Goal: Task Accomplishment & Management: Complete application form

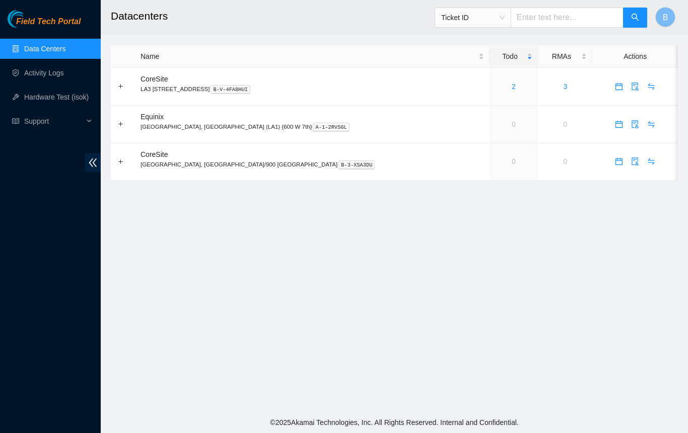
click at [530, 421] on footer "© 2025 Akamai Technologies, Inc. All Rights Reserved. Internal and Confidential." at bounding box center [394, 422] width 587 height 21
click at [45, 114] on span "Support" at bounding box center [53, 121] width 59 height 20
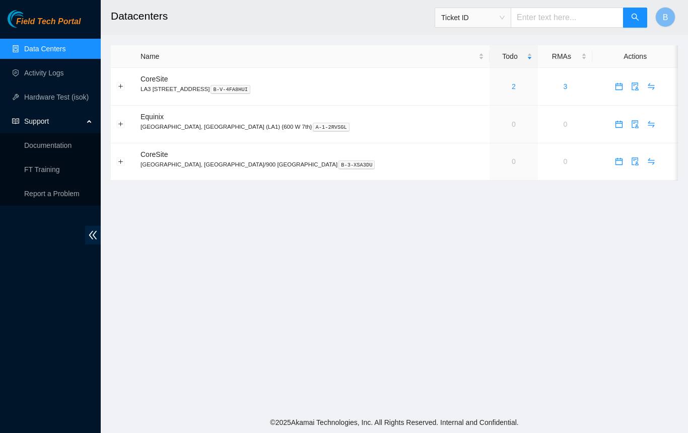
click at [60, 148] on link "Documentation" at bounding box center [47, 145] width 47 height 8
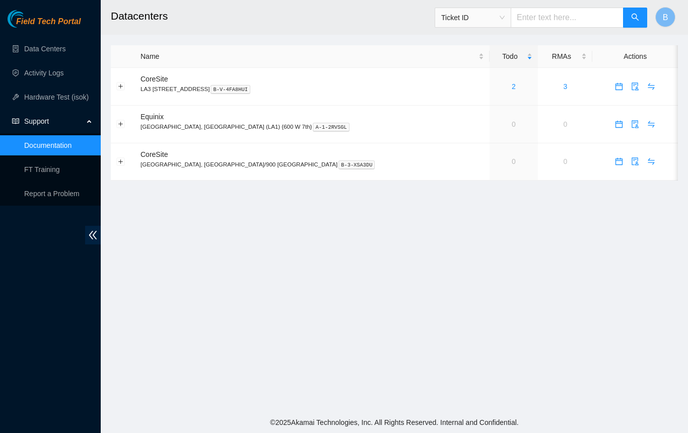
click at [37, 73] on link "Activity Logs" at bounding box center [44, 73] width 40 height 8
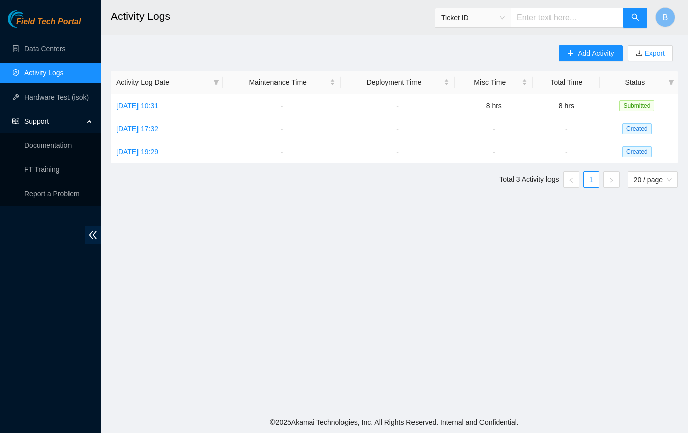
click at [641, 127] on span "Created" at bounding box center [637, 128] width 30 height 11
click at [158, 125] on link "[DATE] 17:32" at bounding box center [137, 129] width 42 height 8
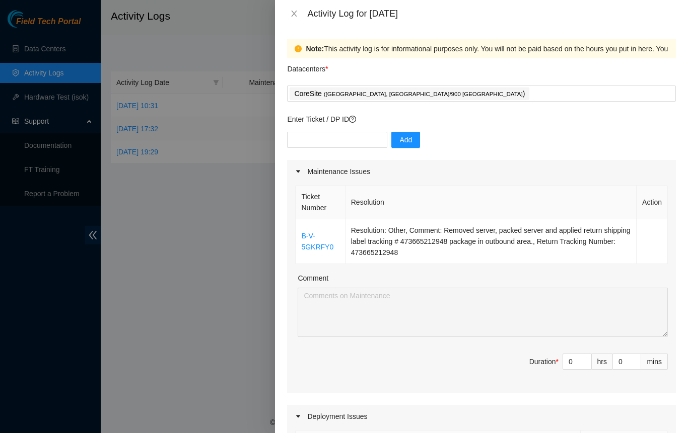
click at [563, 362] on input "0" at bounding box center [577, 361] width 28 height 15
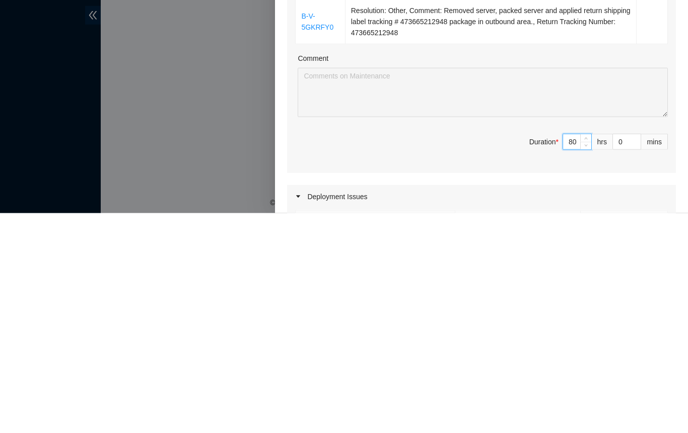
click at [571, 360] on input "80" at bounding box center [577, 361] width 28 height 15
type input "8"
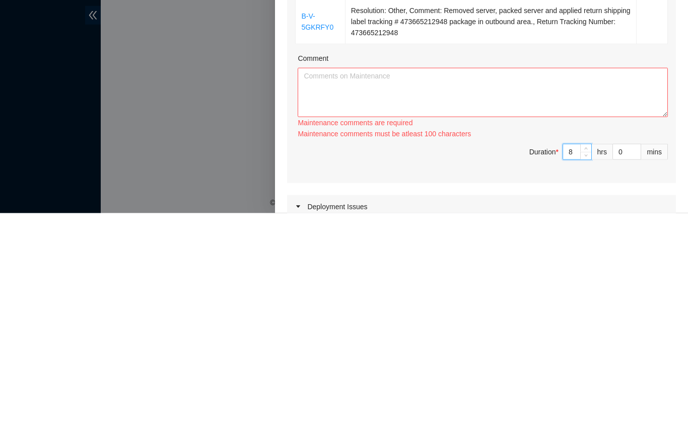
type input "8"
click at [501, 242] on td "Resolution: Other, Comment: Removed server, packed server and applied return sh…" at bounding box center [490, 241] width 291 height 45
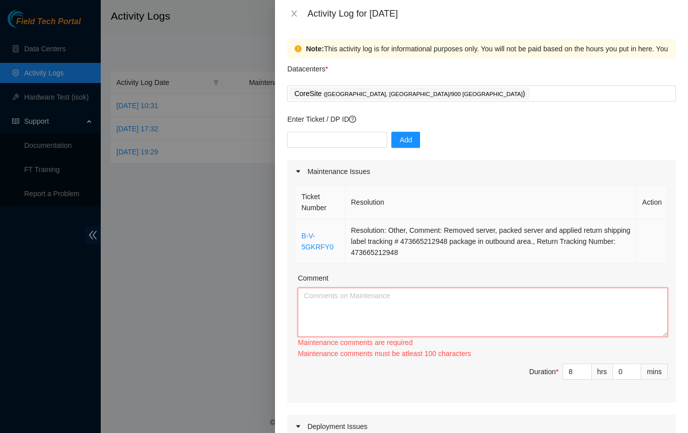
click at [334, 296] on textarea "Comment" at bounding box center [482, 312] width 370 height 49
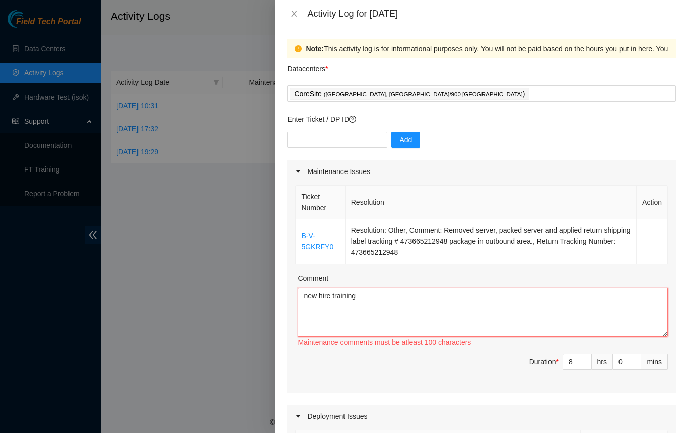
click at [374, 314] on textarea "new hire training" at bounding box center [482, 312] width 370 height 49
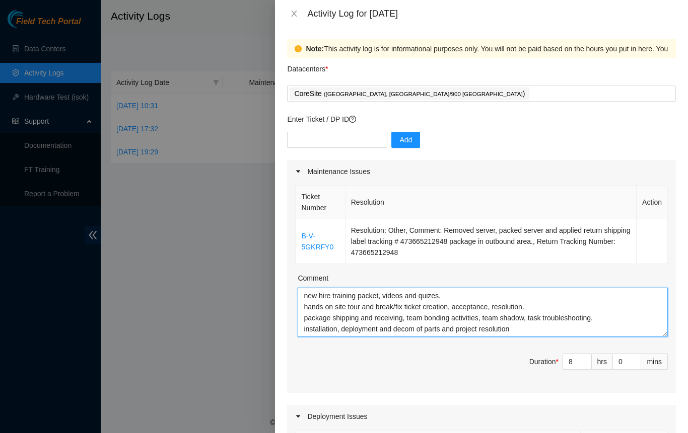
click at [461, 318] on textarea "new hire training packet, videos and quizes. hands on site tour and break/fix t…" at bounding box center [482, 312] width 370 height 49
type textarea "new hire training packet, videos and quizes. hands on site tour and break/fix t…"
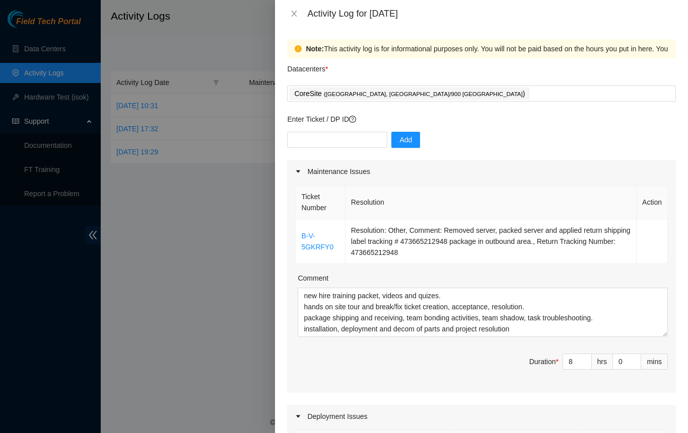
click at [486, 361] on span "Duration * 8 hrs 0 mins" at bounding box center [481, 368] width 372 height 28
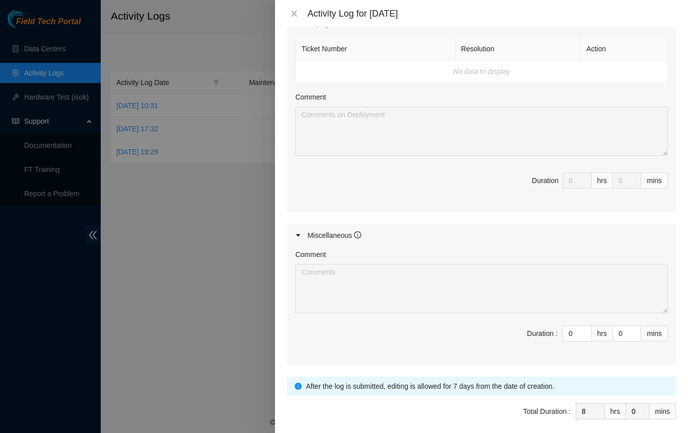
scroll to position [431, 0]
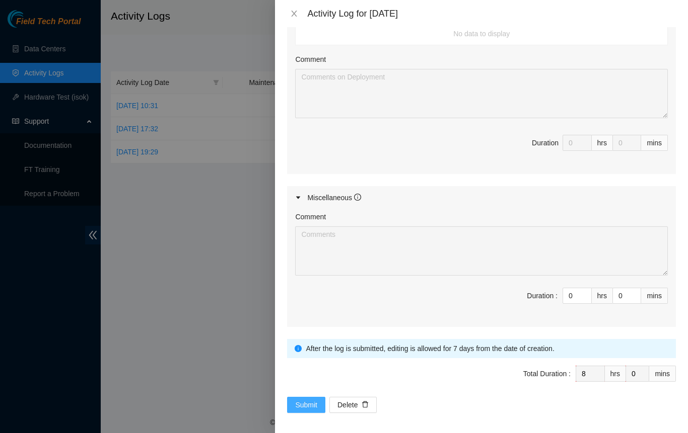
click at [302, 401] on span "Submit" at bounding box center [306, 405] width 22 height 11
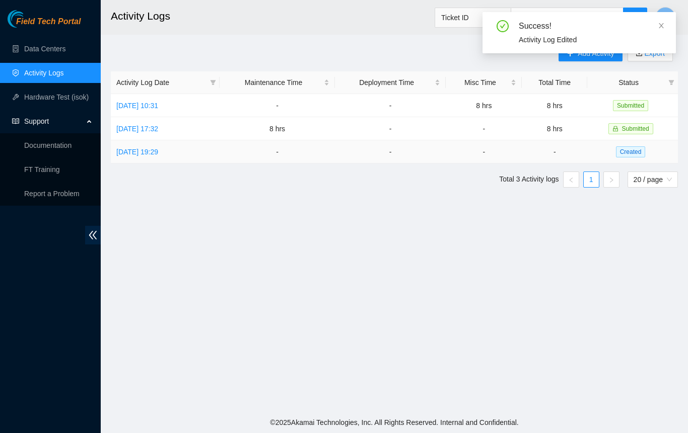
click at [158, 153] on link "[DATE] 19:29" at bounding box center [137, 152] width 42 height 8
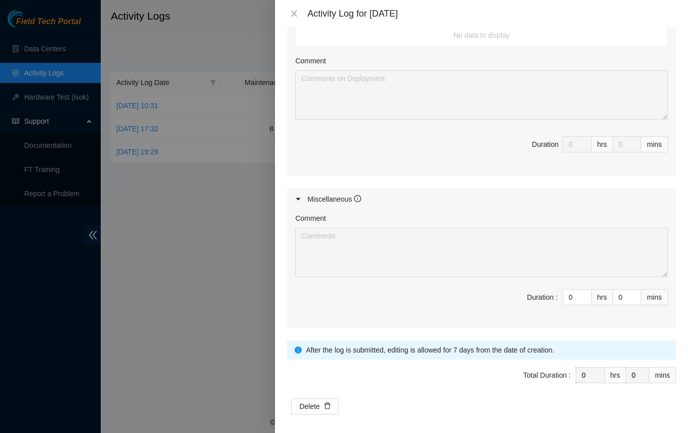
scroll to position [431, 0]
click at [566, 289] on input "0" at bounding box center [577, 295] width 28 height 15
type input "8"
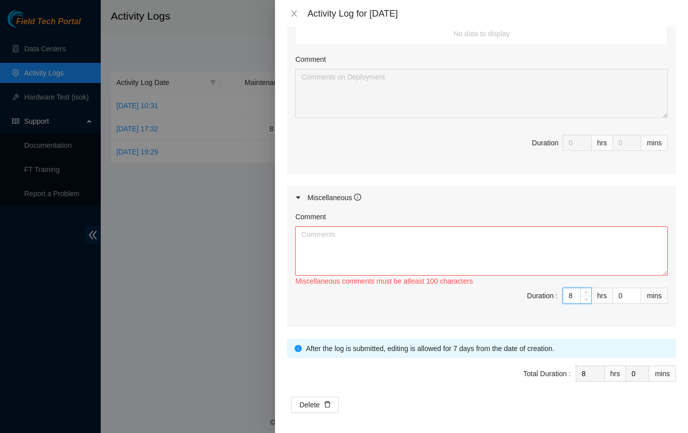
type input "8"
click at [356, 241] on textarea "Comment" at bounding box center [481, 251] width 372 height 49
paste textarea "new hire training packet, videos and quizes. hands on site tour and break/fix t…"
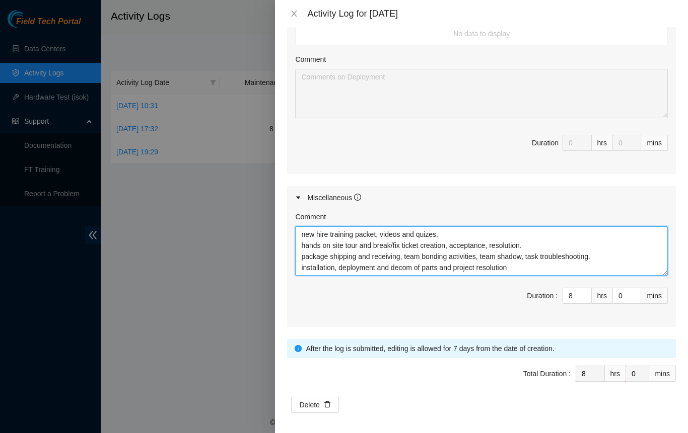
type textarea "new hire training packet, videos and quizes. hands on site tour and break/fix t…"
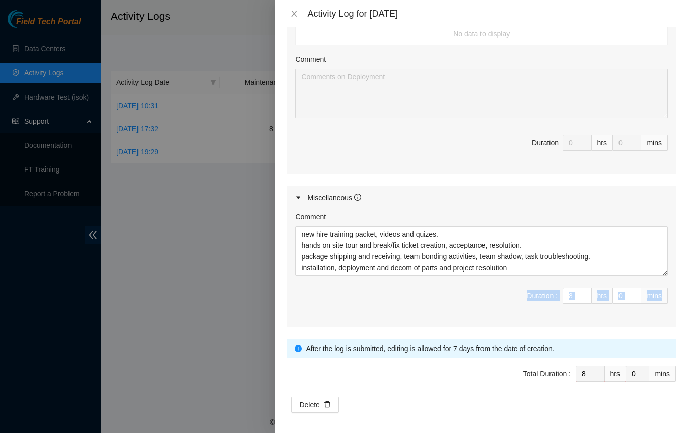
drag, startPoint x: 432, startPoint y: 299, endPoint x: 432, endPoint y: 318, distance: 18.1
click at [432, 318] on div "Comment new hire training packet, videos and quizes. hands on site tour and bre…" at bounding box center [481, 268] width 389 height 118
click at [439, 310] on span "Duration : 8 hrs 0 mins" at bounding box center [481, 302] width 372 height 28
click at [400, 401] on div "Delete" at bounding box center [481, 405] width 389 height 16
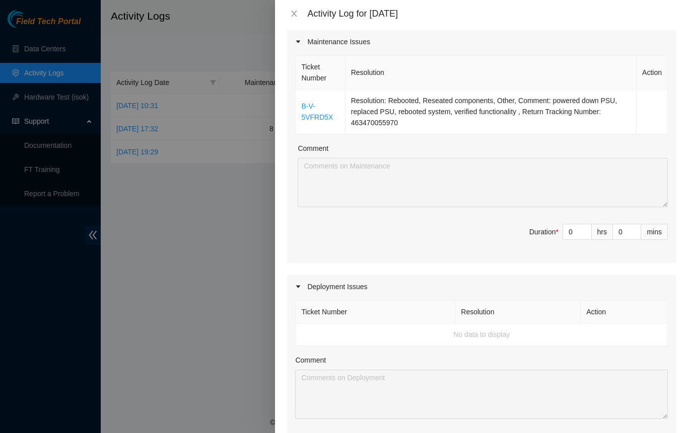
scroll to position [176, 0]
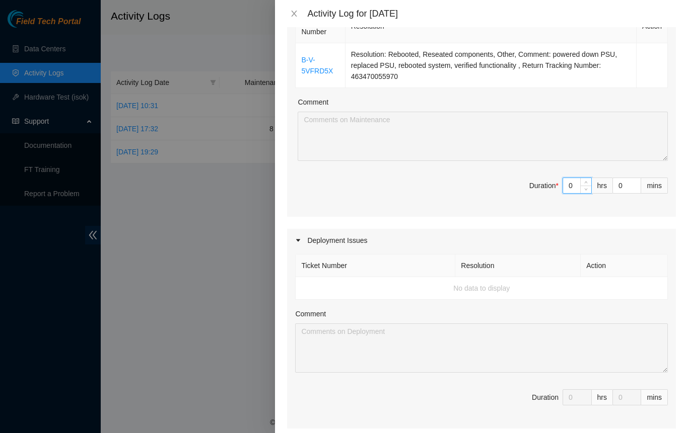
drag, startPoint x: 563, startPoint y: 186, endPoint x: 535, endPoint y: 181, distance: 28.5
click at [535, 181] on span "Duration * 0 hrs 0 mins" at bounding box center [481, 192] width 372 height 28
type input "8"
type input "16"
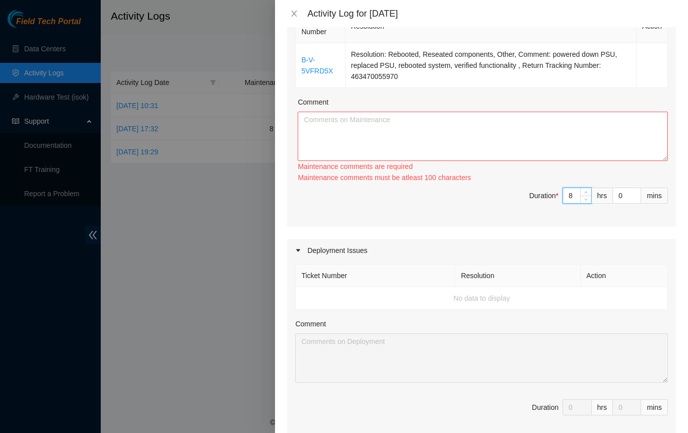
type input "8"
click at [384, 129] on textarea "Comment" at bounding box center [482, 136] width 370 height 49
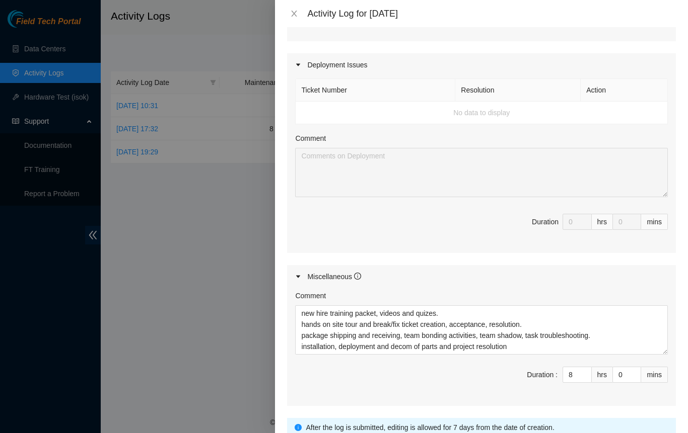
scroll to position [378, 0]
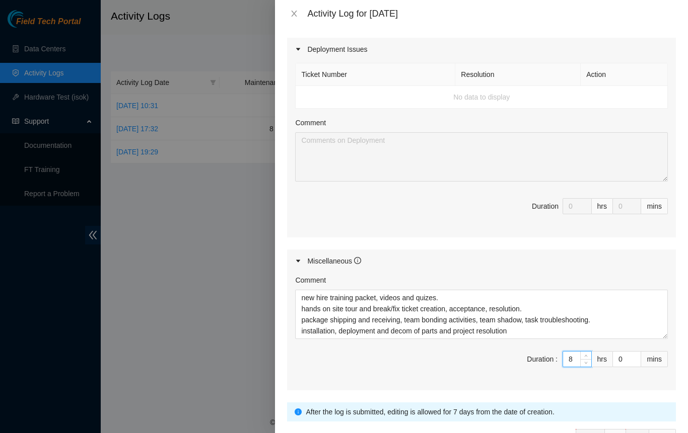
drag, startPoint x: 567, startPoint y: 357, endPoint x: 523, endPoint y: 353, distance: 43.5
click at [523, 353] on span "Duration : 8 hrs 0 mins" at bounding box center [481, 365] width 372 height 28
type input "0"
type input "8"
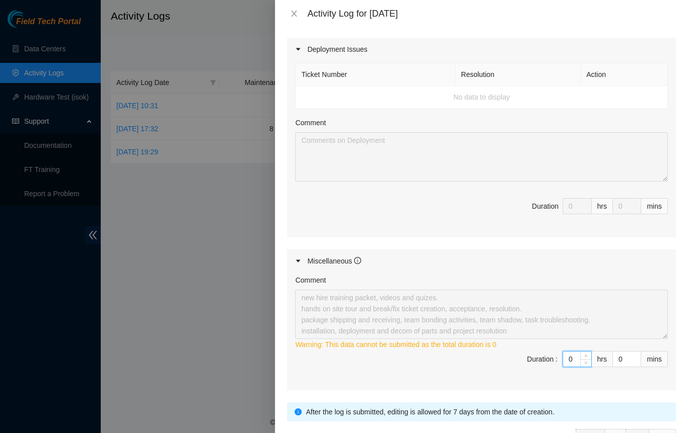
drag, startPoint x: 567, startPoint y: 354, endPoint x: 519, endPoint y: 355, distance: 48.3
click at [519, 355] on span "Duration : 0 hrs 0 mins" at bounding box center [481, 365] width 372 height 28
type input "8"
type input "16"
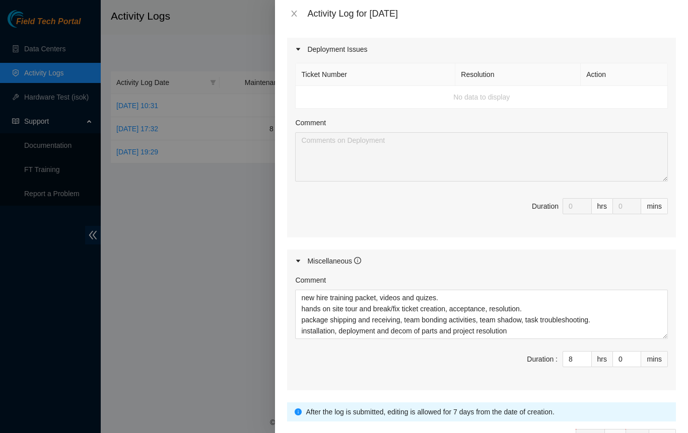
click at [515, 359] on span "Duration : 8 hrs 0 mins" at bounding box center [481, 365] width 372 height 28
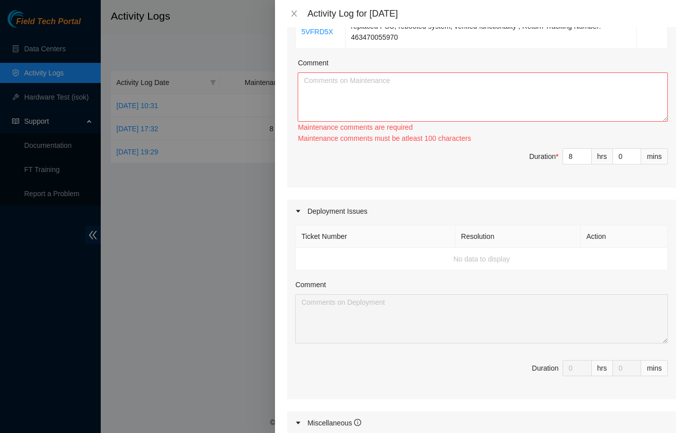
scroll to position [176, 0]
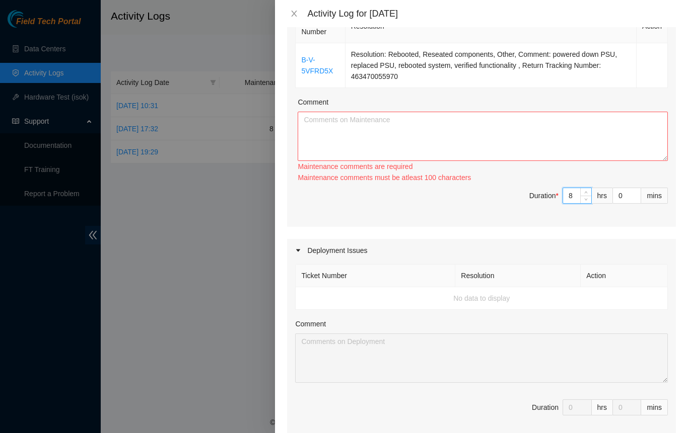
drag, startPoint x: 571, startPoint y: 195, endPoint x: 476, endPoint y: 191, distance: 95.2
click at [476, 191] on span "Duration * 8 hrs 0 mins" at bounding box center [481, 202] width 372 height 28
type input "8"
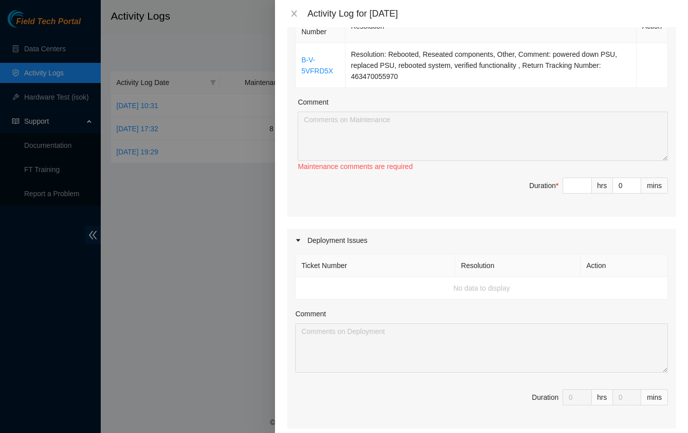
click at [491, 190] on span "Duration * hrs 0 mins" at bounding box center [481, 192] width 372 height 28
click at [568, 184] on input at bounding box center [577, 185] width 28 height 15
click at [466, 203] on span "Duration * 0 hrs 0 mins" at bounding box center [481, 192] width 372 height 28
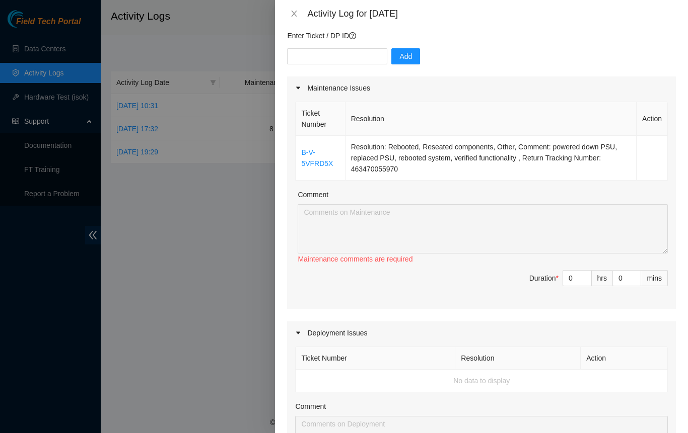
scroll to position [25, 0]
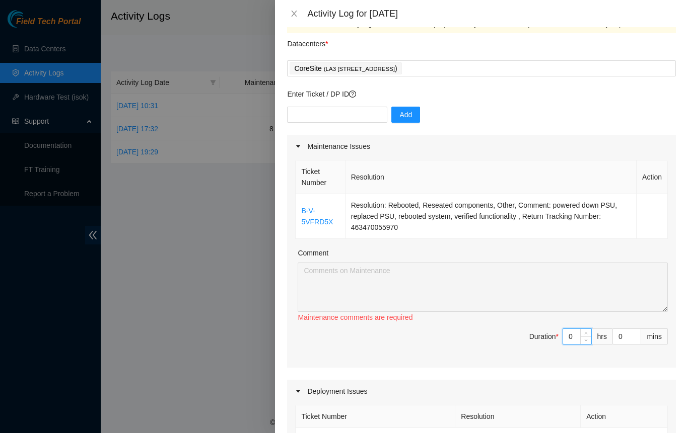
drag, startPoint x: 566, startPoint y: 335, endPoint x: 517, endPoint y: 331, distance: 49.0
click at [518, 332] on span "Duration * 0 hrs 0 mins" at bounding box center [481, 343] width 372 height 28
type input "1"
type input "9"
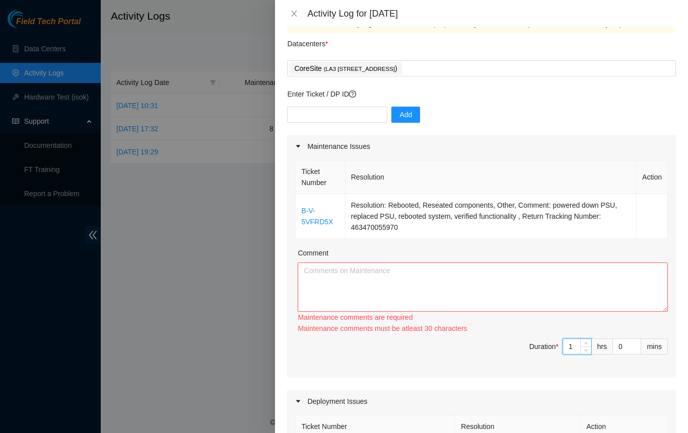
type input "1"
click at [399, 286] on textarea "Comment" at bounding box center [482, 287] width 370 height 49
paste textarea "new hire training packet, videos and quizes. hands on site tour and break/fix t…"
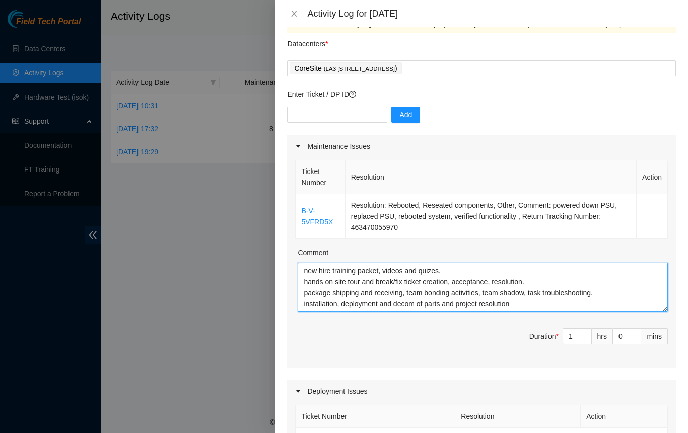
type textarea "new hire training packet, videos and quizes. hands on site tour and break/fix t…"
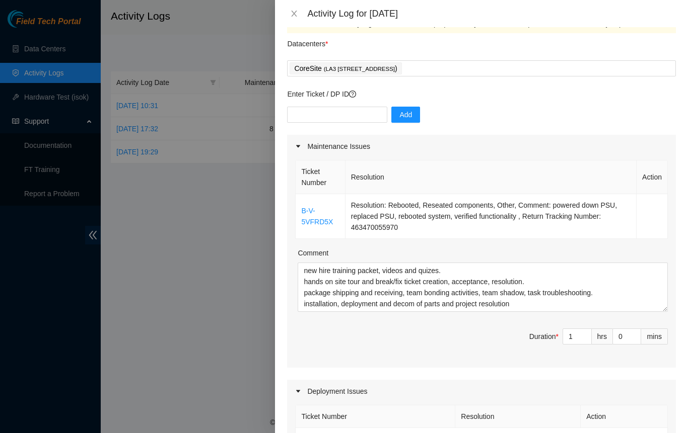
click at [468, 339] on span "Duration * 1 hrs 0 mins" at bounding box center [481, 343] width 372 height 28
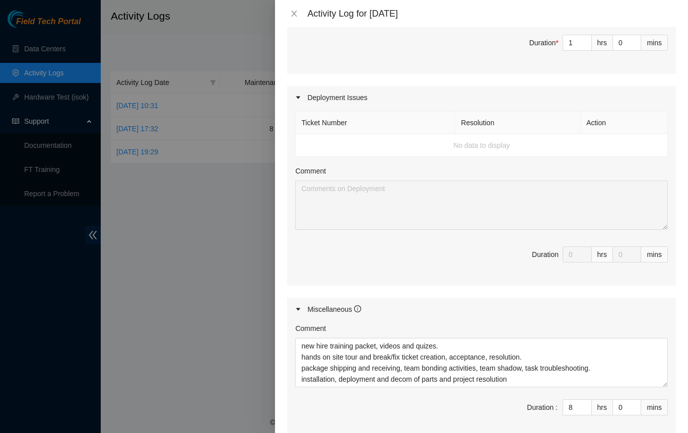
scroll to position [327, 0]
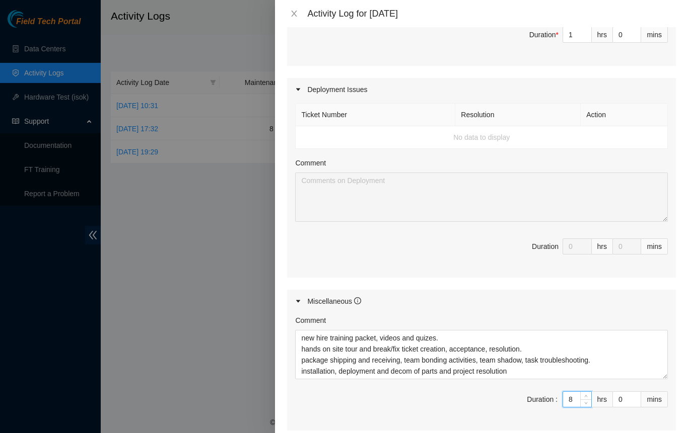
drag, startPoint x: 571, startPoint y: 393, endPoint x: 526, endPoint y: 394, distance: 44.8
click at [527, 396] on span "Duration : 8 hrs 0 mins" at bounding box center [481, 406] width 372 height 28
type input "7"
type input "8"
type input "7"
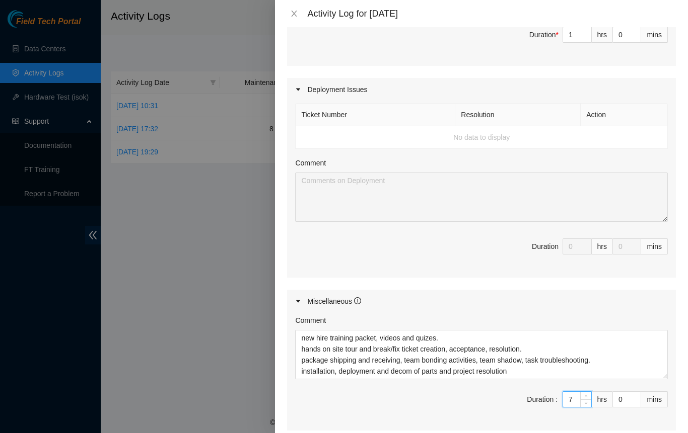
click at [454, 306] on div "Miscellaneous" at bounding box center [481, 301] width 389 height 23
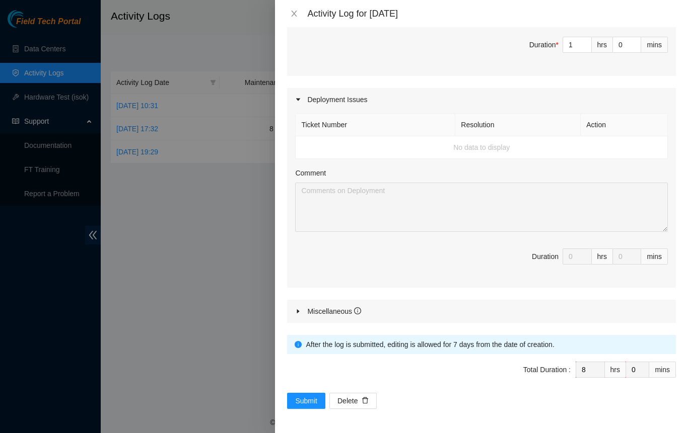
scroll to position [314, 0]
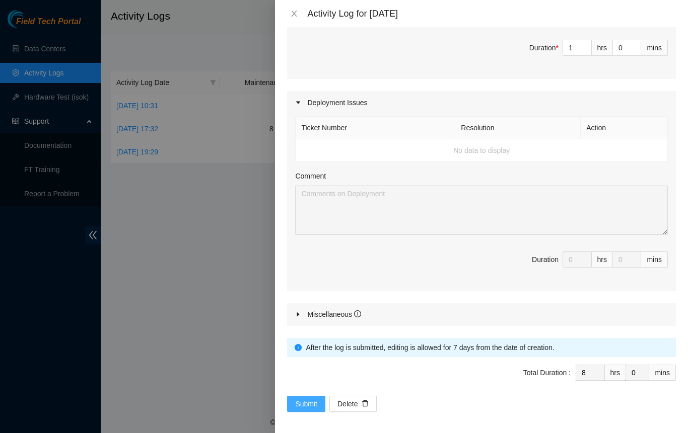
click at [302, 399] on span "Submit" at bounding box center [306, 404] width 22 height 11
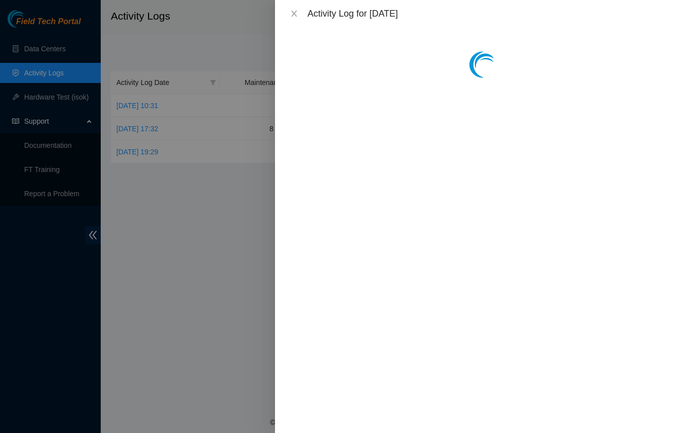
scroll to position [0, 0]
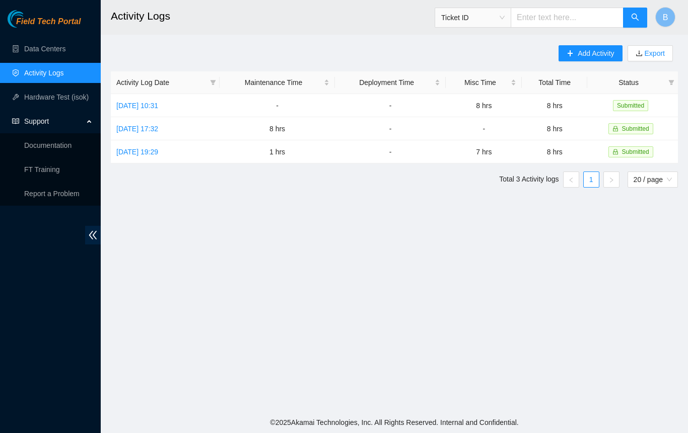
click at [431, 340] on main "Activity Logs Ticket ID B Add Activity Export Activity Log Date Maintenance Tim…" at bounding box center [394, 206] width 587 height 412
click at [607, 53] on span "Add Activity" at bounding box center [595, 53] width 36 height 11
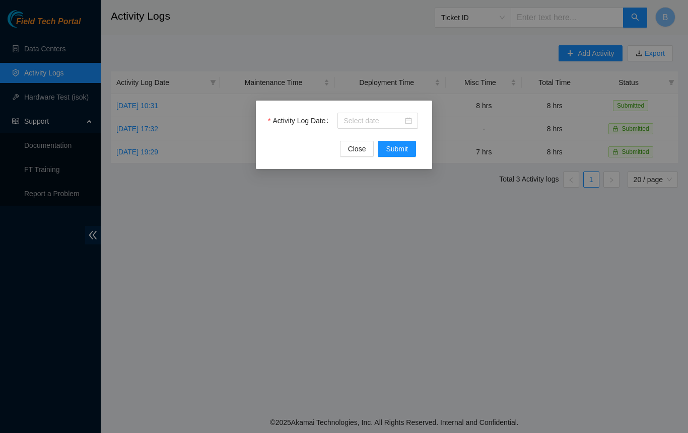
click at [413, 120] on div at bounding box center [377, 121] width 81 height 16
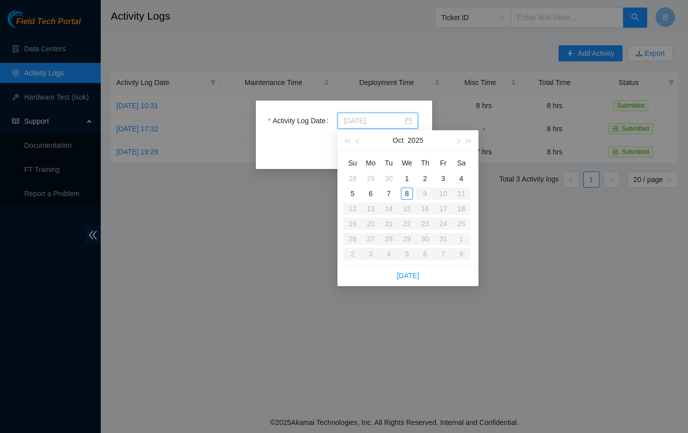
type input "[DATE]"
click at [357, 141] on span "button" at bounding box center [358, 141] width 5 height 5
type input "[DATE]"
click at [370, 222] on div "22" at bounding box center [370, 224] width 12 height 12
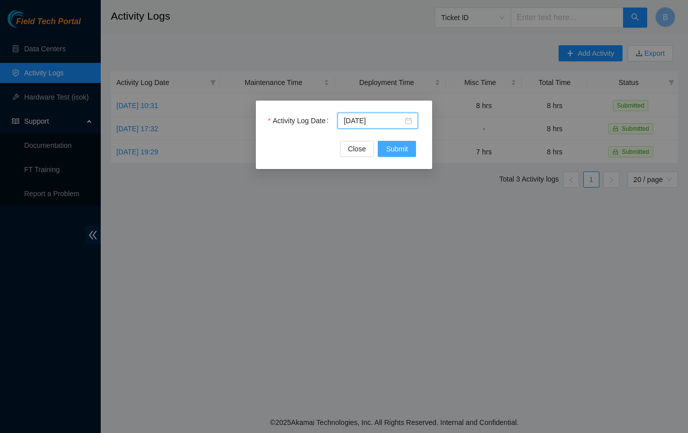
click at [392, 150] on span "Submit" at bounding box center [397, 148] width 22 height 11
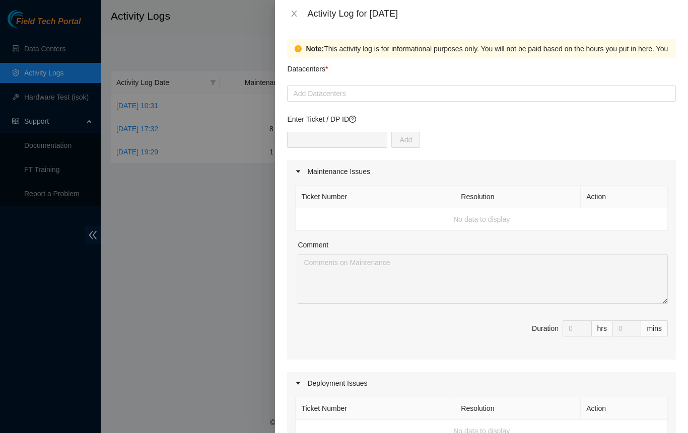
click at [337, 96] on div at bounding box center [481, 94] width 384 height 12
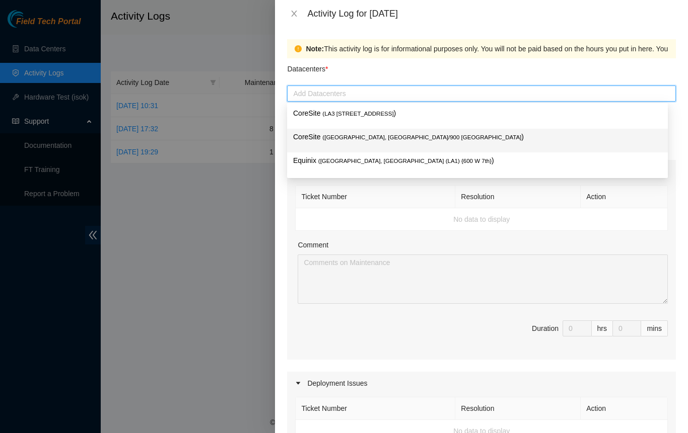
click at [323, 140] on span "( [GEOGRAPHIC_DATA], [GEOGRAPHIC_DATA]/900 [GEOGRAPHIC_DATA]" at bounding box center [421, 137] width 199 height 6
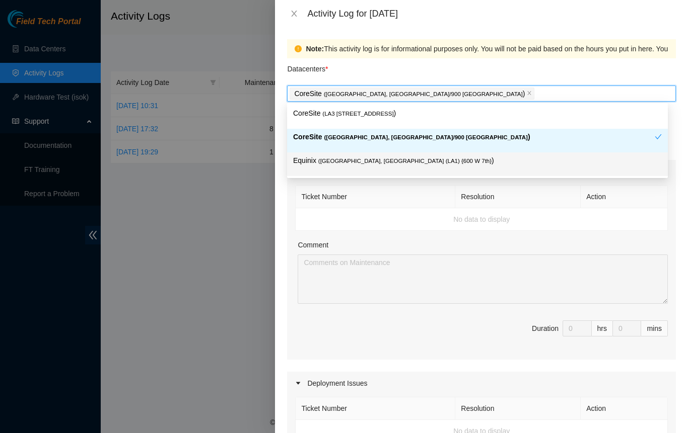
click at [412, 196] on th "Ticket Number" at bounding box center [375, 197] width 160 height 23
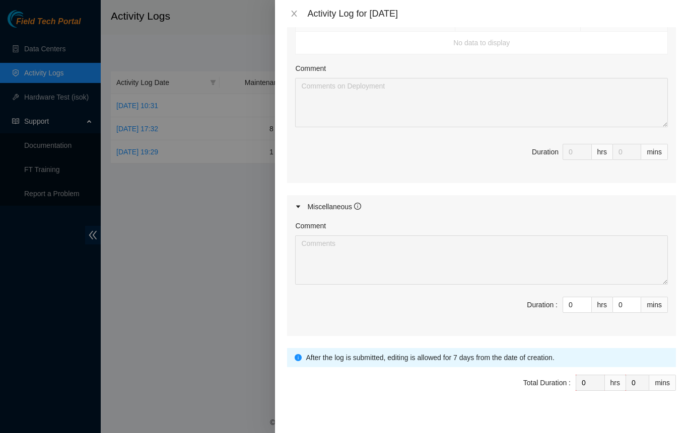
scroll to position [398, 0]
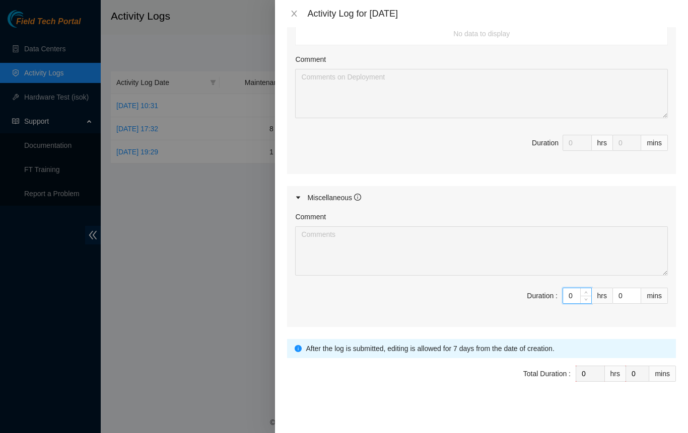
drag, startPoint x: 565, startPoint y: 292, endPoint x: 512, endPoint y: 293, distance: 52.4
click at [512, 293] on span "Duration : 0 hrs 0 mins" at bounding box center [481, 302] width 372 height 28
type input "8"
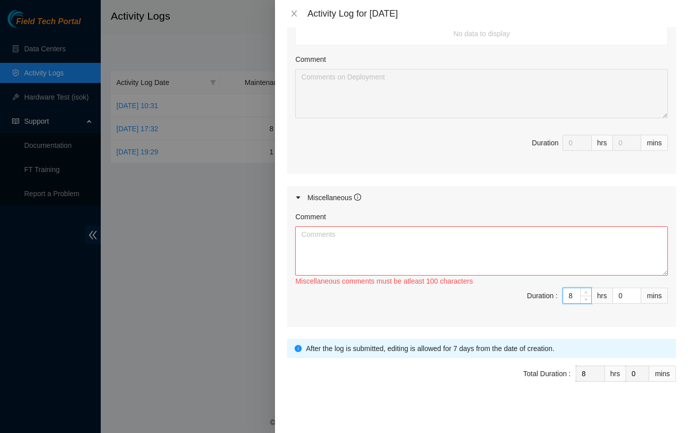
type input "8"
click at [406, 230] on textarea "Comment" at bounding box center [481, 251] width 372 height 49
paste textarea "new hire training packet, videos and quizes. hands on site tour and break/fix t…"
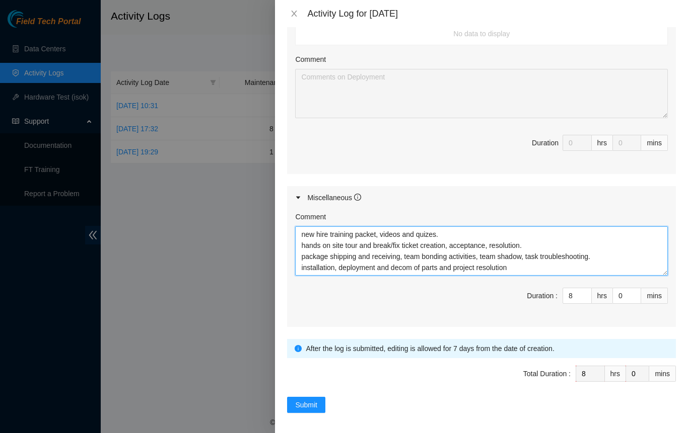
type textarea "new hire training packet, videos and quizes. hands on site tour and break/fix t…"
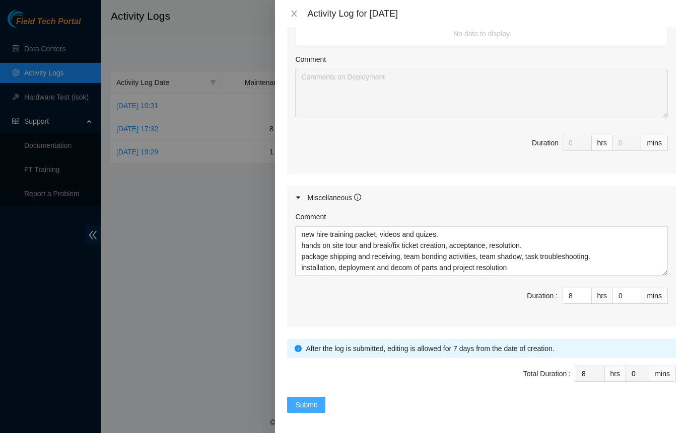
click at [304, 401] on span "Submit" at bounding box center [306, 405] width 22 height 11
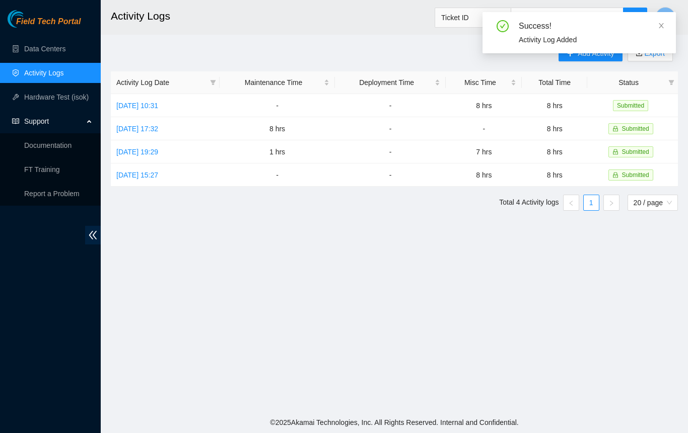
click at [662, 24] on icon "close" at bounding box center [660, 25] width 5 height 5
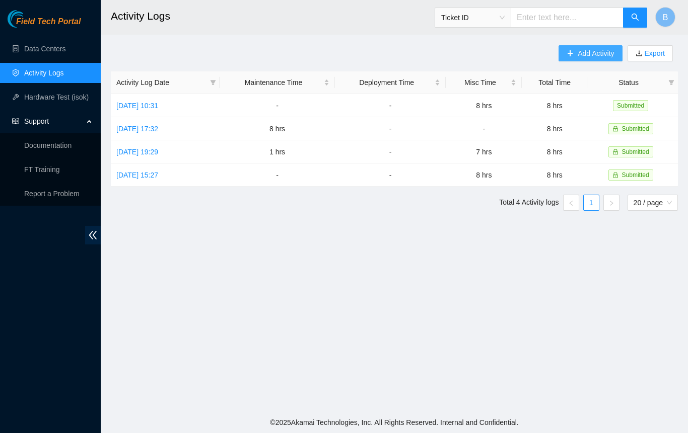
click at [594, 54] on span "Add Activity" at bounding box center [595, 53] width 36 height 11
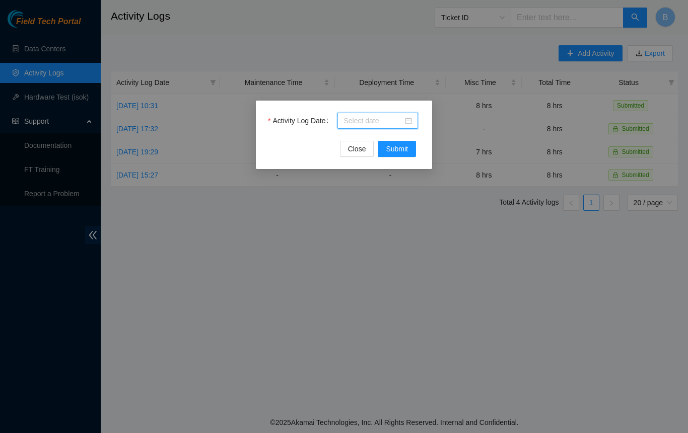
click at [370, 119] on input "Activity Log Date" at bounding box center [372, 120] width 59 height 11
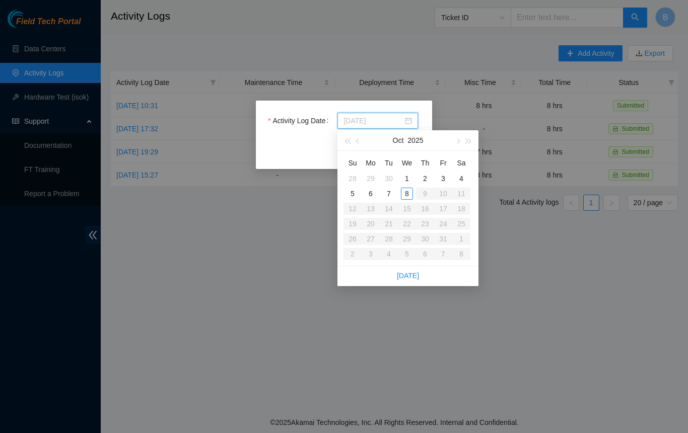
type input "[DATE]"
click at [359, 139] on button "button" at bounding box center [357, 140] width 11 height 20
type input "[DATE]"
click at [411, 224] on div "24" at bounding box center [407, 224] width 12 height 12
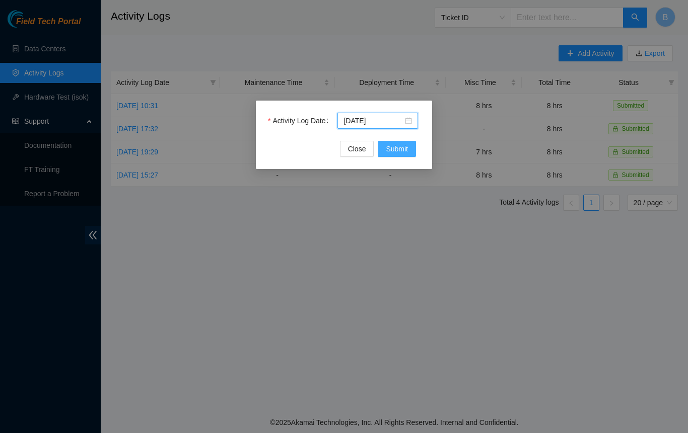
click at [391, 150] on span "Submit" at bounding box center [397, 148] width 22 height 11
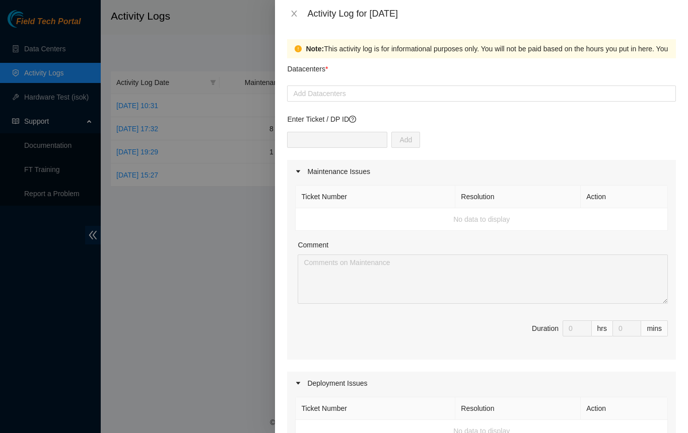
click at [326, 90] on div at bounding box center [481, 94] width 384 height 12
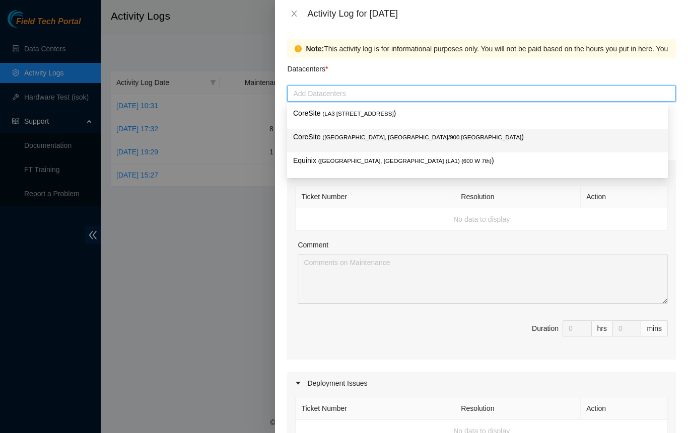
click at [327, 136] on span "( [GEOGRAPHIC_DATA], [GEOGRAPHIC_DATA]/900 [GEOGRAPHIC_DATA]" at bounding box center [421, 137] width 199 height 6
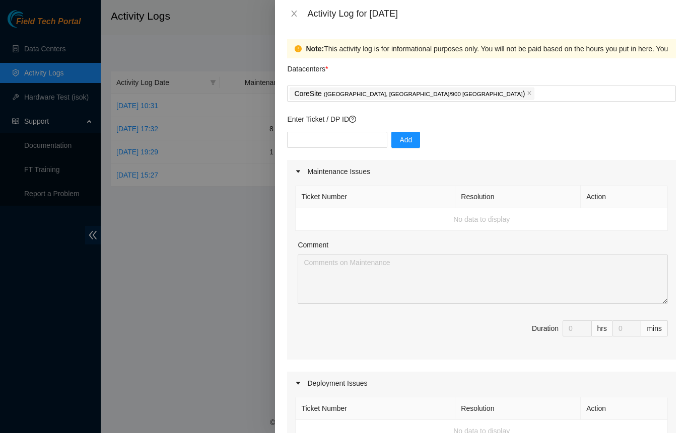
click at [283, 217] on div "Note: This activity log is for informational purposes only. You will not be pai…" at bounding box center [481, 230] width 413 height 406
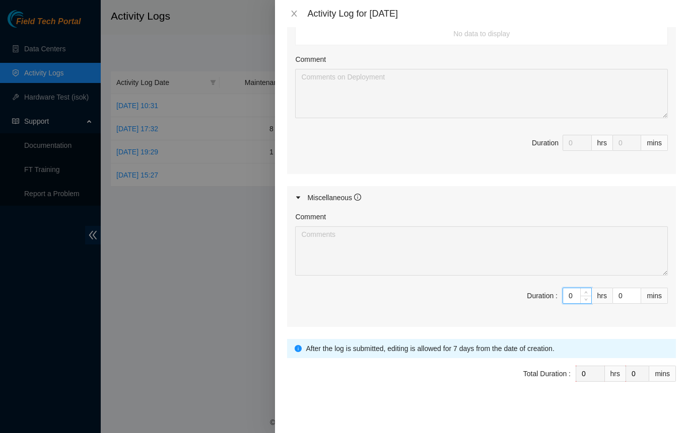
drag, startPoint x: 565, startPoint y: 294, endPoint x: 525, endPoint y: 292, distance: 39.3
click at [525, 292] on span "Duration : 0 hrs 0 mins" at bounding box center [481, 302] width 372 height 28
type input "8"
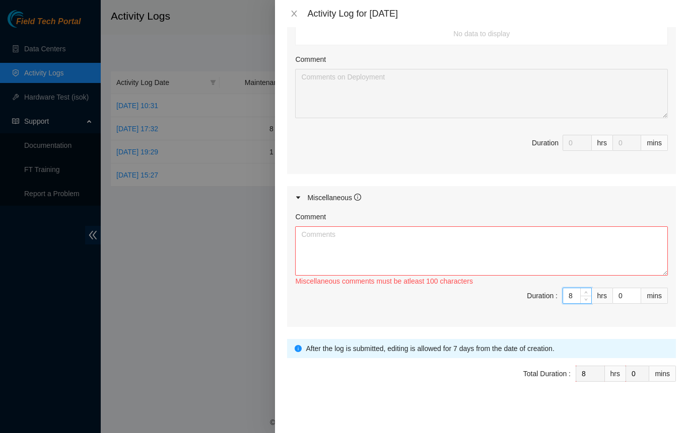
type input "8"
click at [415, 247] on textarea "Comment" at bounding box center [481, 251] width 372 height 49
paste textarea "new hire training packet, videos and quizes. hands on site tour and break/fix t…"
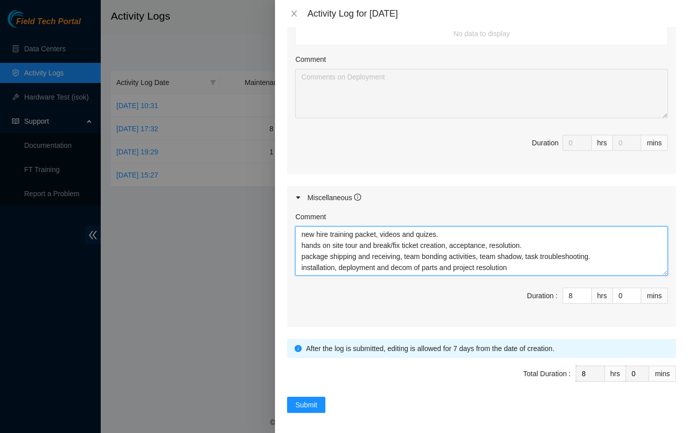
type textarea "new hire training packet, videos and quizes. hands on site tour and break/fix t…"
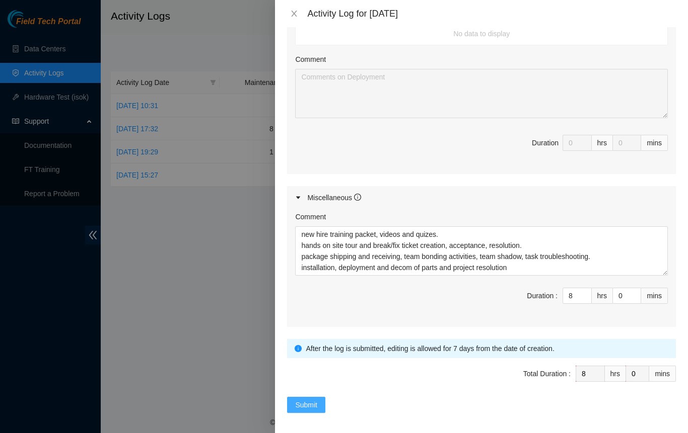
click at [312, 400] on span "Submit" at bounding box center [306, 405] width 22 height 11
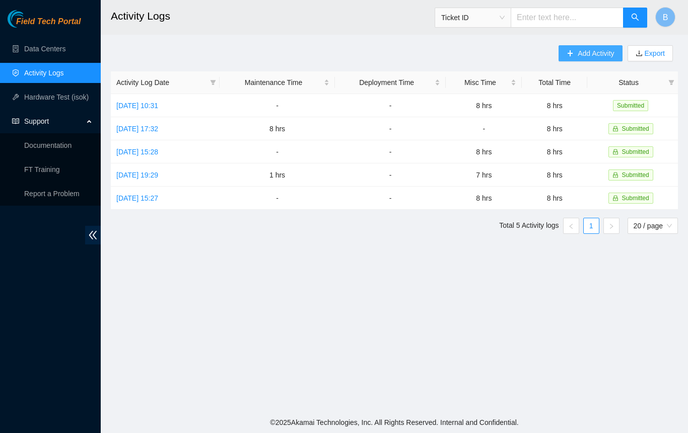
click at [577, 51] on button "Add Activity" at bounding box center [589, 53] width 63 height 16
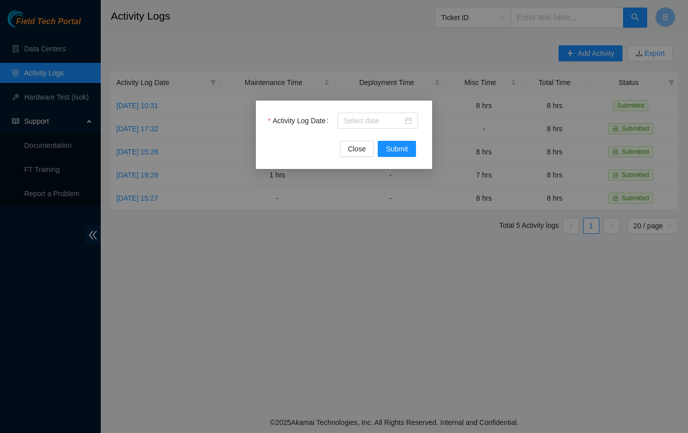
click at [410, 123] on div at bounding box center [377, 120] width 68 height 11
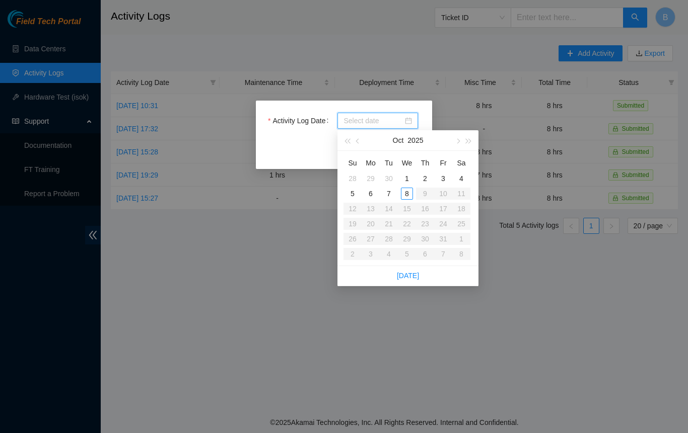
click at [356, 142] on span "button" at bounding box center [358, 141] width 5 height 5
type input "[DATE]"
click at [441, 223] on div "26" at bounding box center [443, 224] width 12 height 12
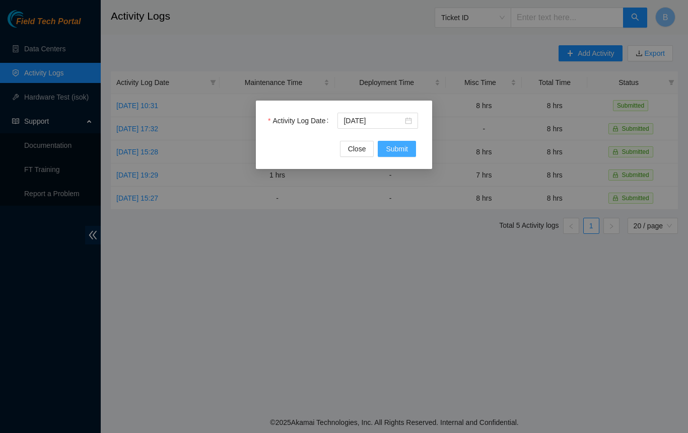
click at [398, 153] on span "Submit" at bounding box center [397, 148] width 22 height 11
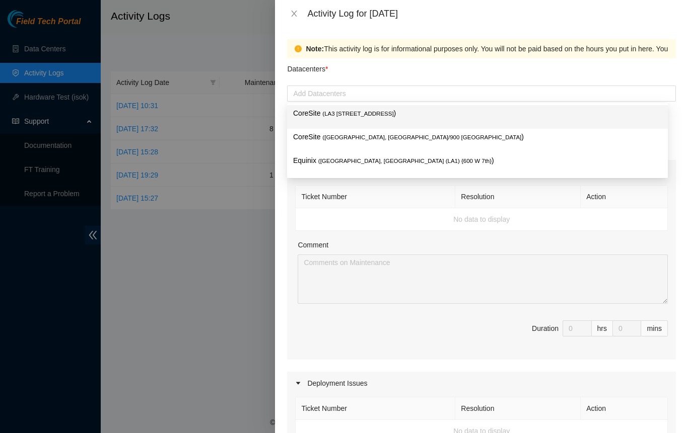
click at [340, 99] on div "Add Datacenters" at bounding box center [481, 94] width 389 height 16
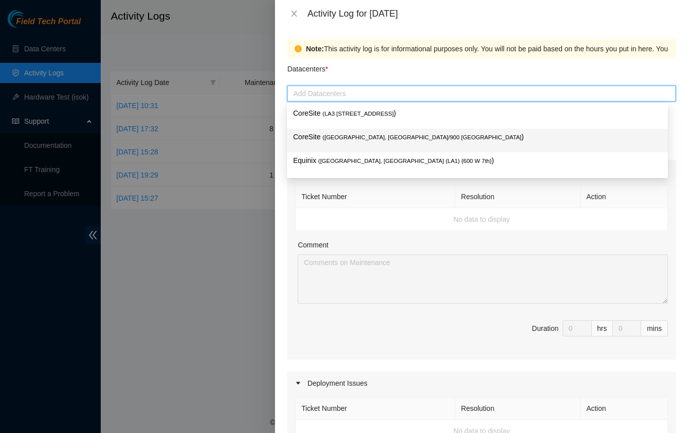
click at [320, 136] on p "CoreSite ( [GEOGRAPHIC_DATA], [GEOGRAPHIC_DATA]/900 [GEOGRAPHIC_DATA] )" at bounding box center [477, 137] width 368 height 12
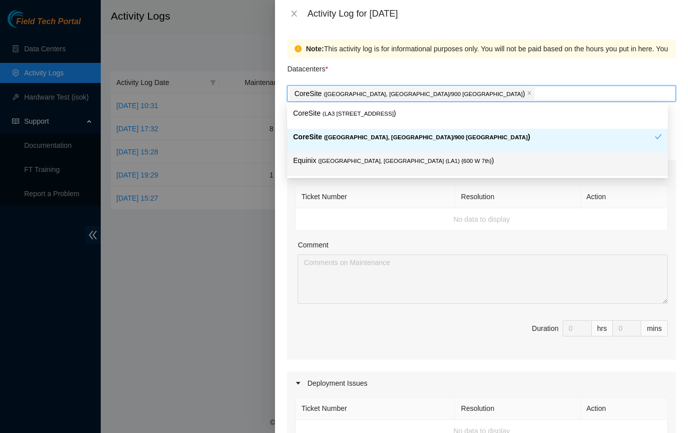
drag, startPoint x: 408, startPoint y: 338, endPoint x: 390, endPoint y: 338, distance: 18.1
click at [390, 338] on span "Duration 0 hrs 0 mins" at bounding box center [481, 335] width 372 height 28
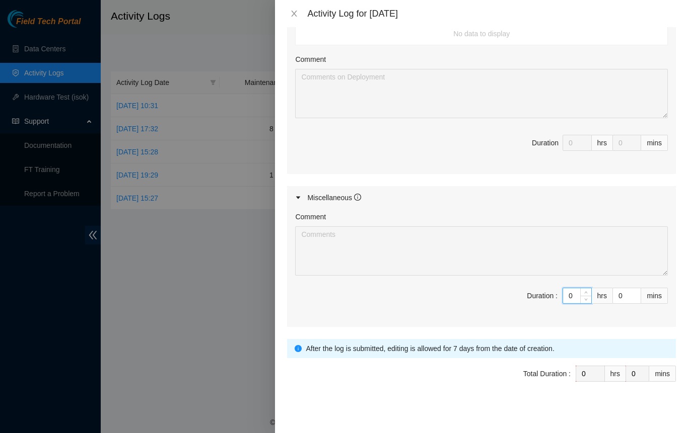
drag, startPoint x: 569, startPoint y: 293, endPoint x: 523, endPoint y: 288, distance: 45.5
click at [523, 288] on span "Duration : 0 hrs 0 mins" at bounding box center [481, 302] width 372 height 28
type input "8"
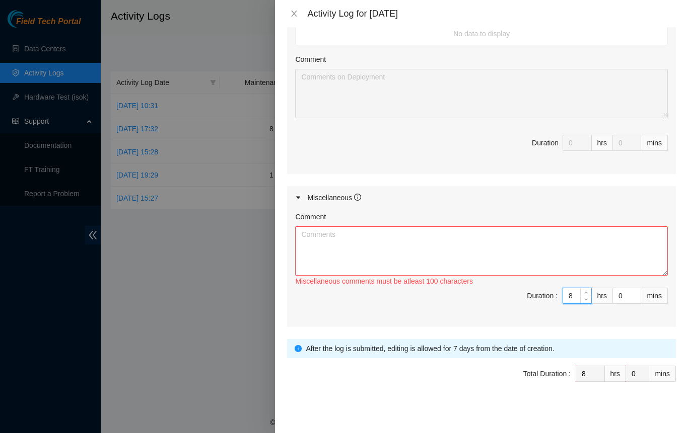
type input "8"
click at [407, 255] on textarea "Comment" at bounding box center [481, 251] width 372 height 49
paste textarea "new hire training packet, videos and quizes. hands on site tour and break/fix t…"
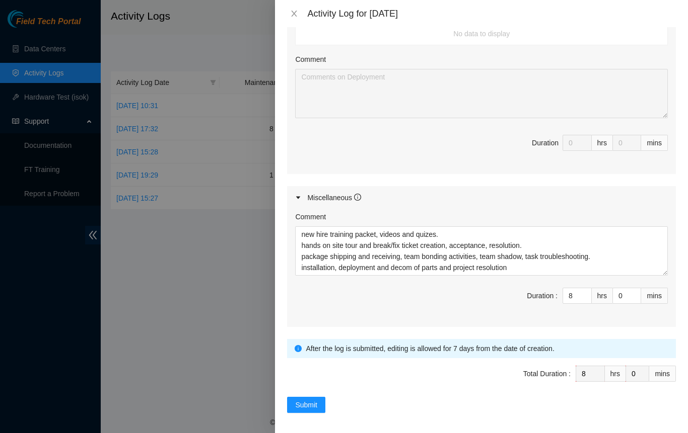
click at [401, 288] on span "Duration : 8 hrs 0 mins" at bounding box center [481, 302] width 372 height 28
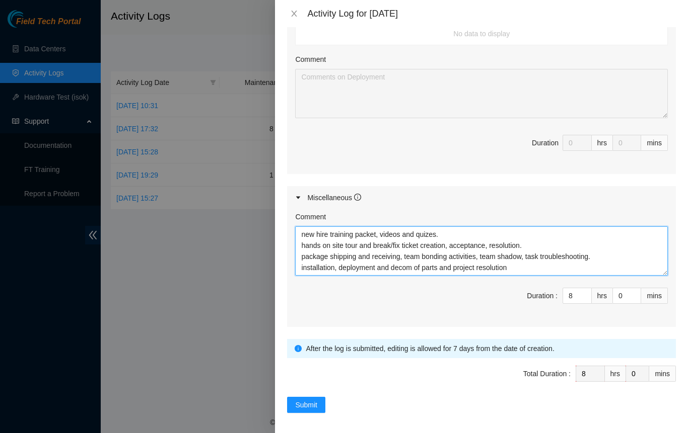
click at [514, 268] on textarea "new hire training packet, videos and quizes. hands on site tour and break/fix t…" at bounding box center [481, 251] width 372 height 49
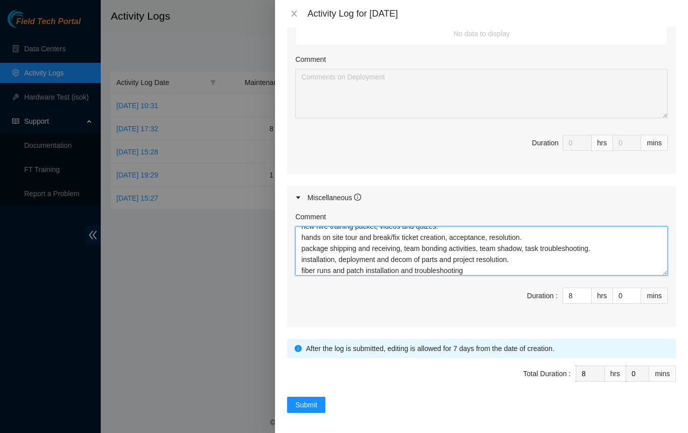
click at [466, 254] on textarea "new hire training packet, videos and quizes. hands on site tour and break/fix t…" at bounding box center [481, 251] width 372 height 49
click at [484, 270] on textarea "new hire training packet, videos and quizes. hands on site tour and break/fix t…" at bounding box center [481, 251] width 372 height 49
type textarea "new hire training packet, videos and quizes. hands on site tour and break/fix t…"
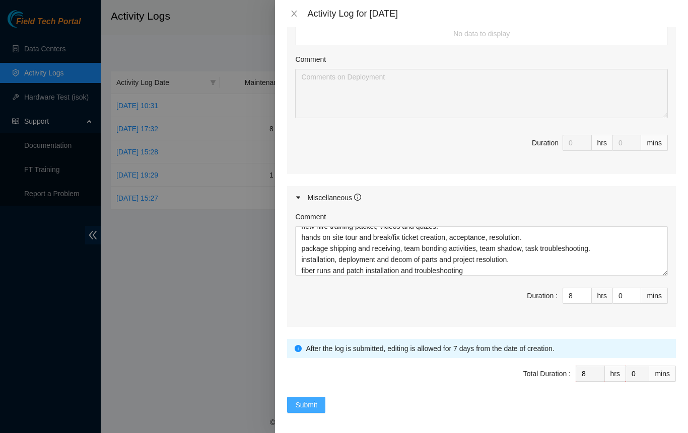
click at [314, 400] on span "Submit" at bounding box center [306, 405] width 22 height 11
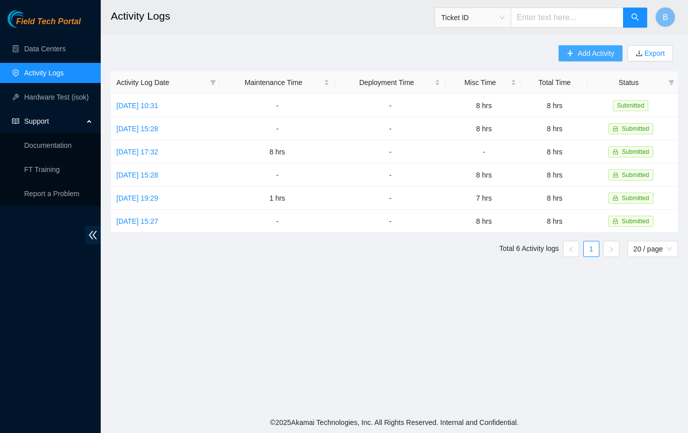
click at [589, 53] on span "Add Activity" at bounding box center [595, 53] width 36 height 11
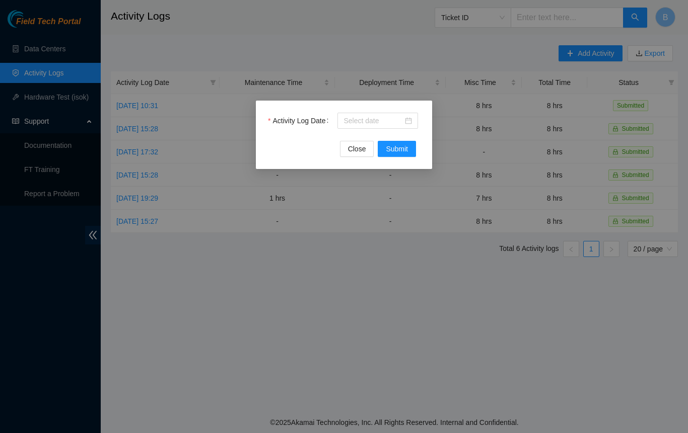
click at [409, 125] on div at bounding box center [377, 120] width 68 height 11
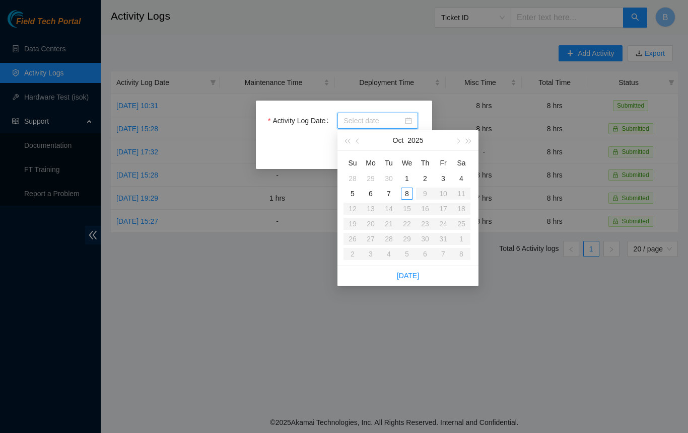
type input "[DATE]"
click at [369, 179] on div "29" at bounding box center [370, 179] width 12 height 12
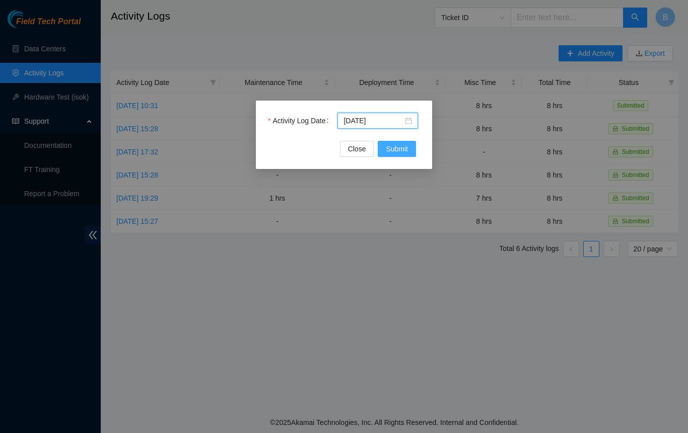
click at [393, 152] on span "Submit" at bounding box center [397, 148] width 22 height 11
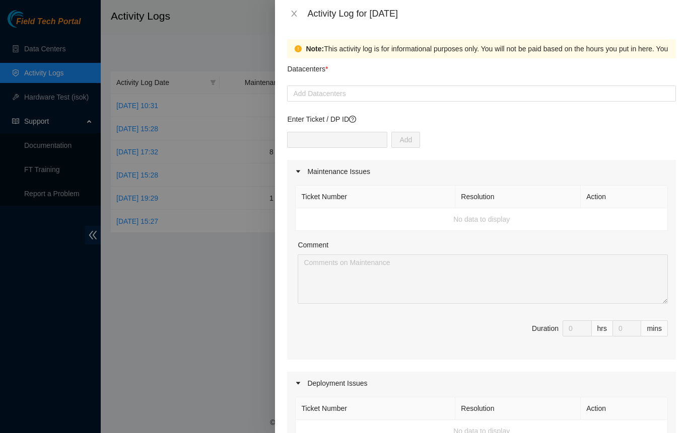
click at [335, 95] on div at bounding box center [481, 94] width 384 height 12
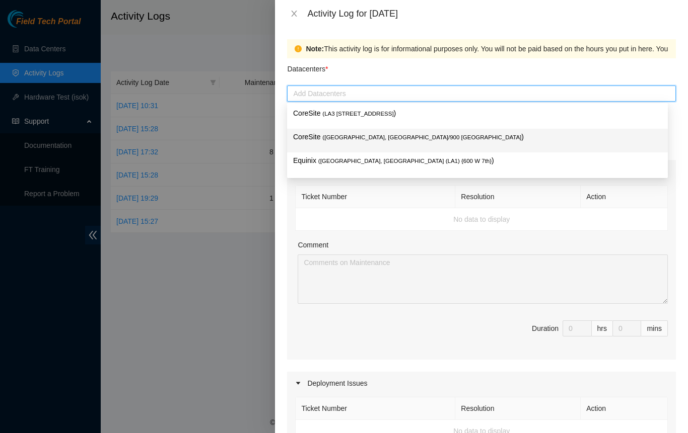
click at [341, 135] on span "( [GEOGRAPHIC_DATA], [GEOGRAPHIC_DATA]/900 [GEOGRAPHIC_DATA]" at bounding box center [421, 137] width 199 height 6
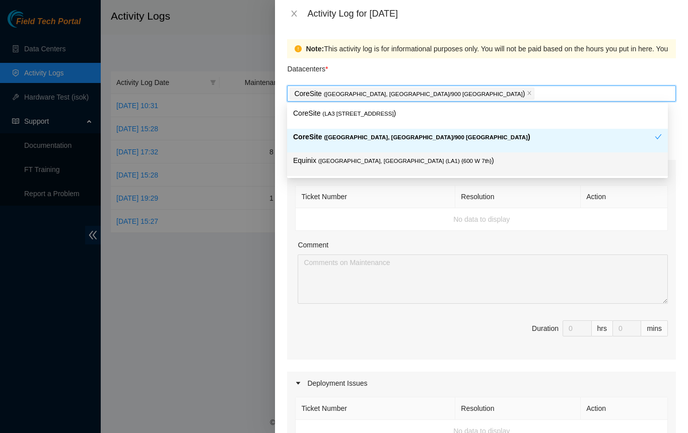
click at [344, 343] on span "Duration 0 hrs 0 mins" at bounding box center [481, 335] width 372 height 28
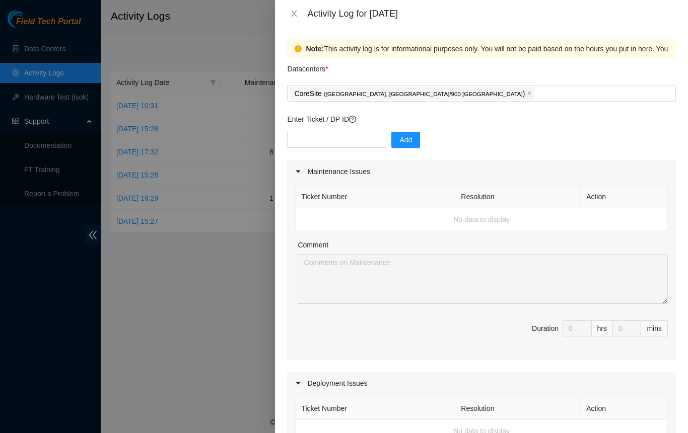
scroll to position [398, 0]
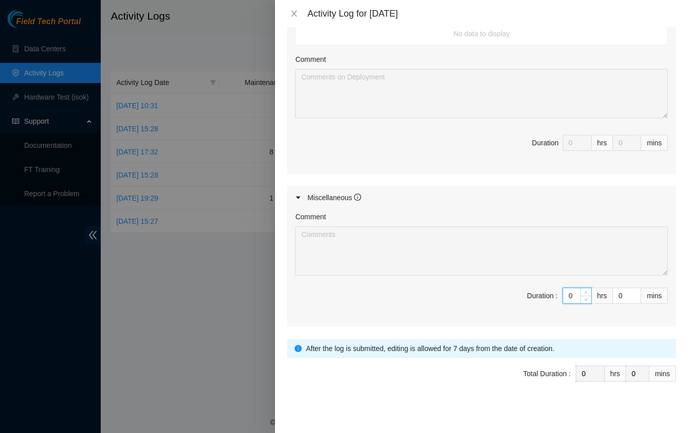
drag, startPoint x: 568, startPoint y: 296, endPoint x: 535, endPoint y: 293, distance: 33.4
click at [538, 294] on span "Duration : 0 hrs 0 mins" at bounding box center [481, 302] width 372 height 28
type input "8"
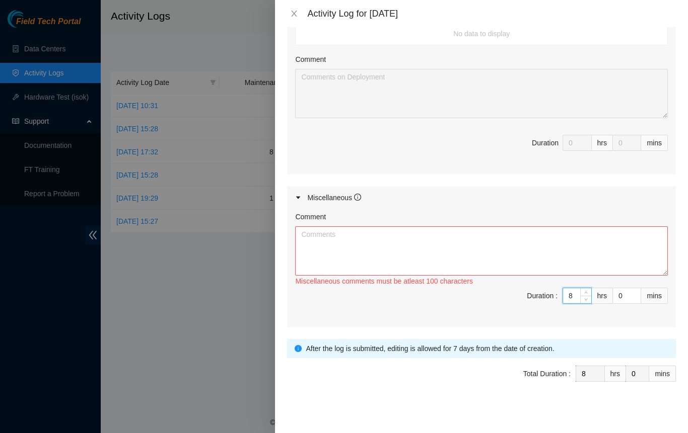
type input "8"
click at [436, 237] on textarea "Comment" at bounding box center [481, 251] width 372 height 49
paste textarea "new hire training packet, videos and quizes. hands on site tour and break/fix t…"
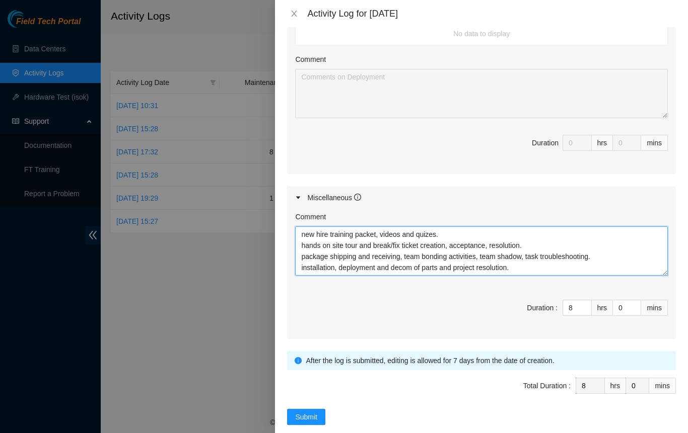
scroll to position [8, 0]
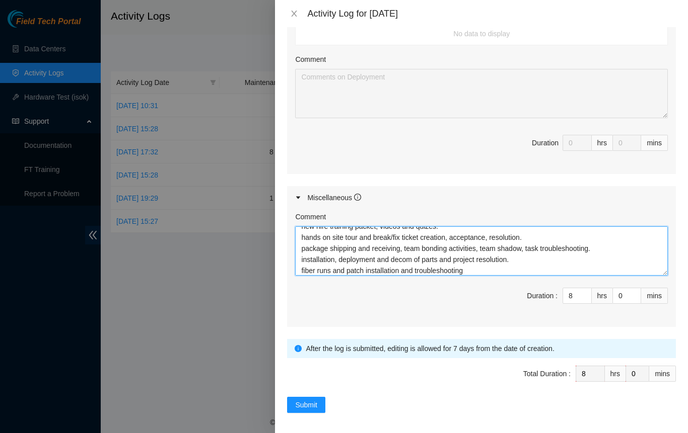
type textarea "new hire training packet, videos and quizes. hands on site tour and break/fix t…"
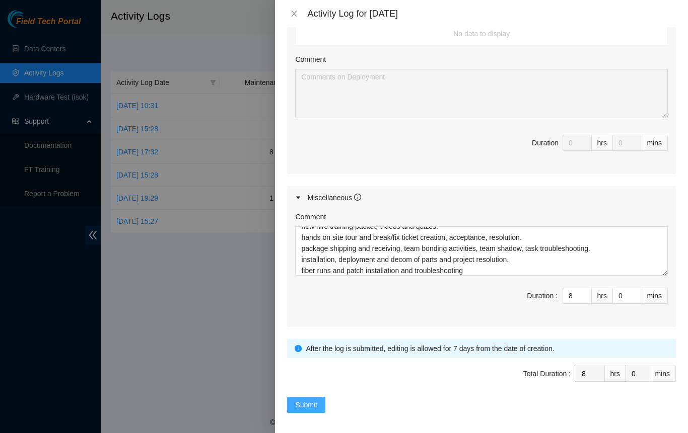
click at [297, 400] on span "Submit" at bounding box center [306, 405] width 22 height 11
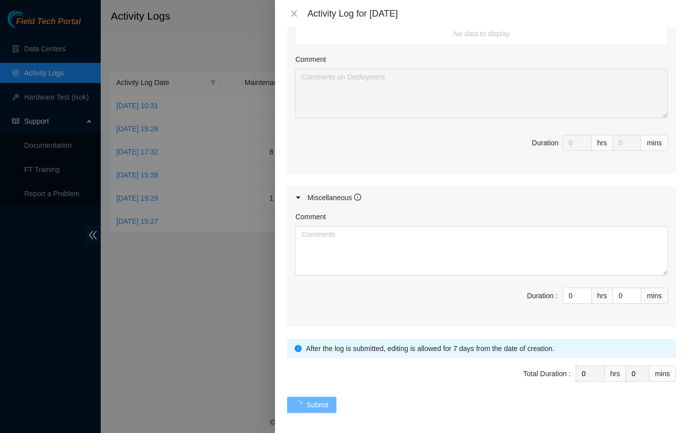
scroll to position [0, 0]
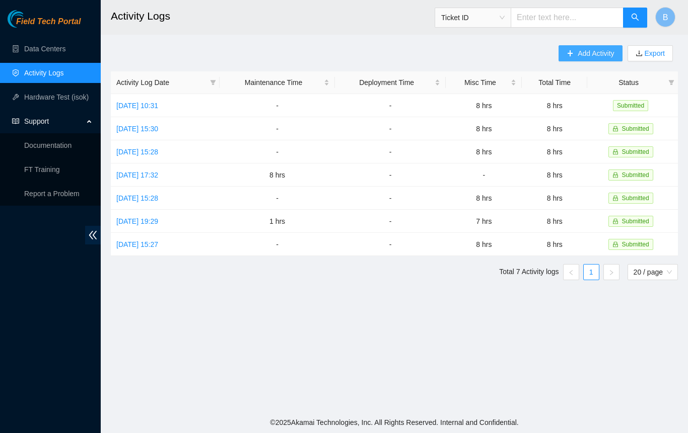
click at [588, 53] on span "Add Activity" at bounding box center [595, 53] width 36 height 11
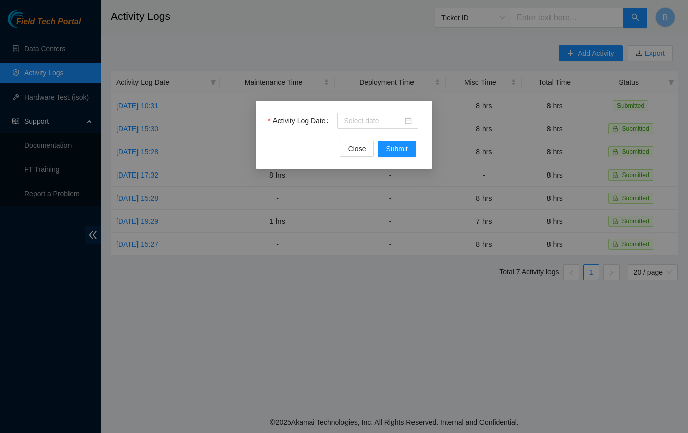
click at [409, 121] on div at bounding box center [377, 120] width 68 height 11
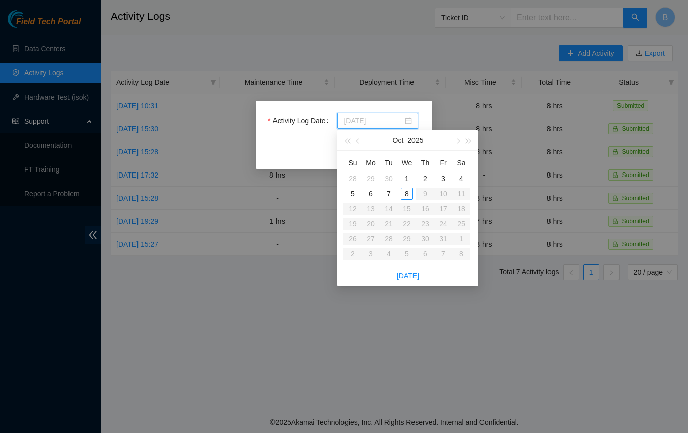
type input "[DATE]"
click at [388, 180] on div "30" at bounding box center [389, 179] width 12 height 12
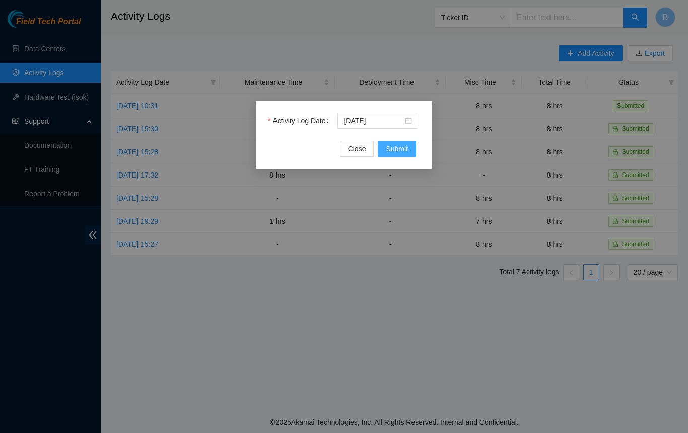
click at [389, 153] on span "Submit" at bounding box center [397, 148] width 22 height 11
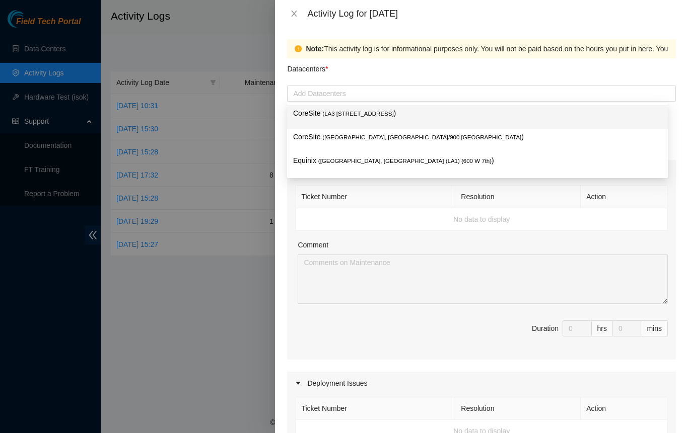
click at [399, 96] on div at bounding box center [481, 94] width 384 height 12
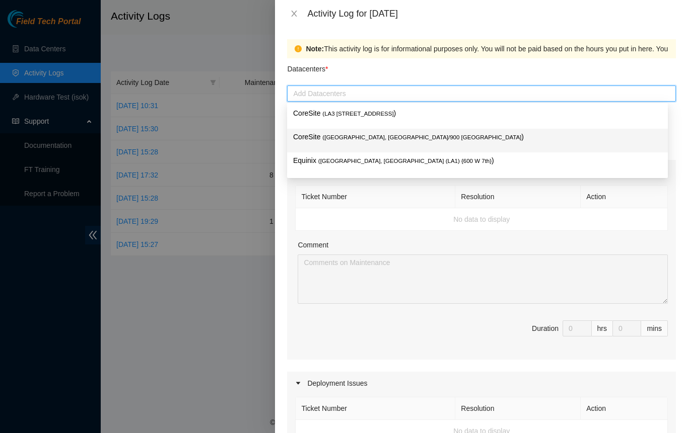
click at [381, 139] on span "( [GEOGRAPHIC_DATA], [GEOGRAPHIC_DATA]/900 [GEOGRAPHIC_DATA]" at bounding box center [421, 137] width 199 height 6
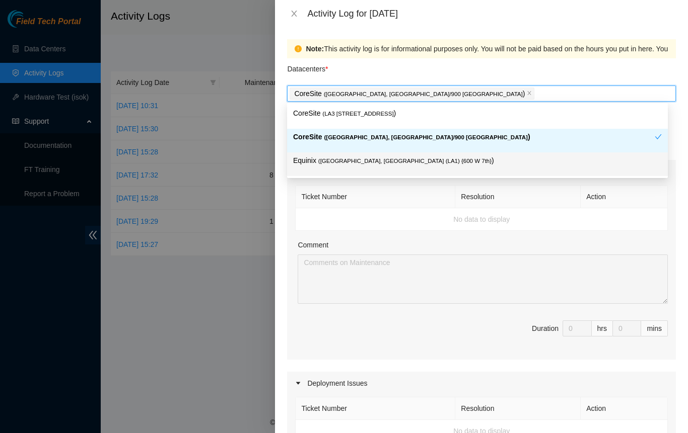
click at [419, 221] on td "No data to display" at bounding box center [481, 219] width 372 height 23
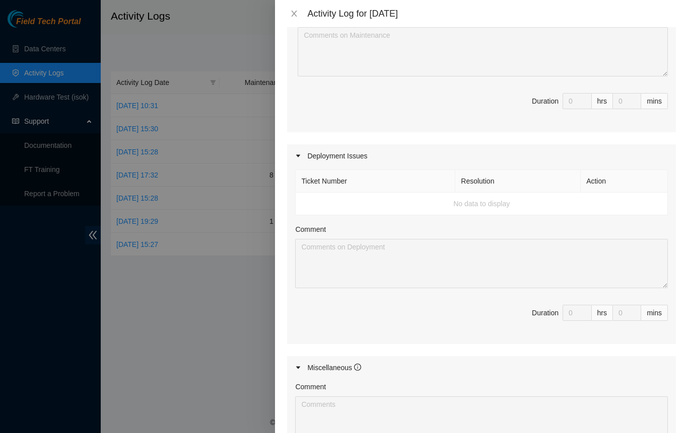
scroll to position [302, 0]
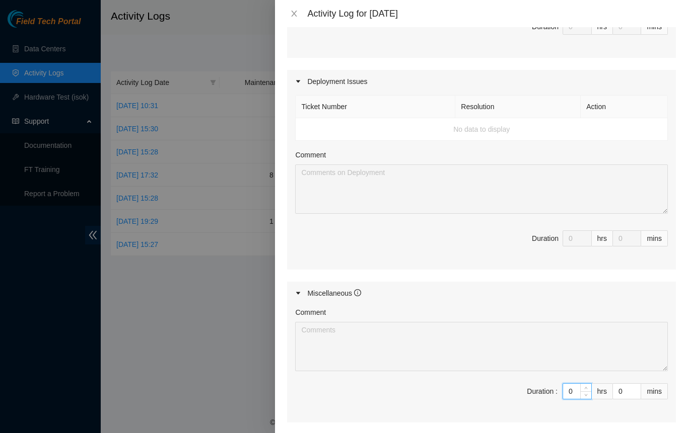
drag, startPoint x: 570, startPoint y: 392, endPoint x: 527, endPoint y: 381, distance: 44.7
click at [527, 384] on span "Duration : 0 hrs 0 mins" at bounding box center [481, 398] width 372 height 28
type input "8"
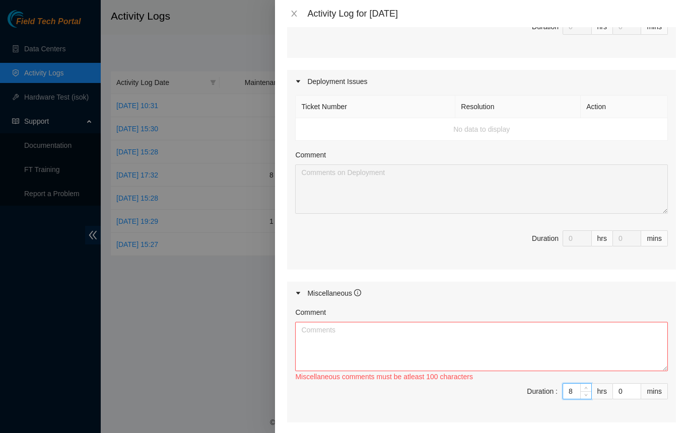
type input "8"
click at [424, 342] on textarea "Comment" at bounding box center [481, 346] width 372 height 49
paste textarea "new hire training packet, videos and quizes. hands on site tour and break/fix t…"
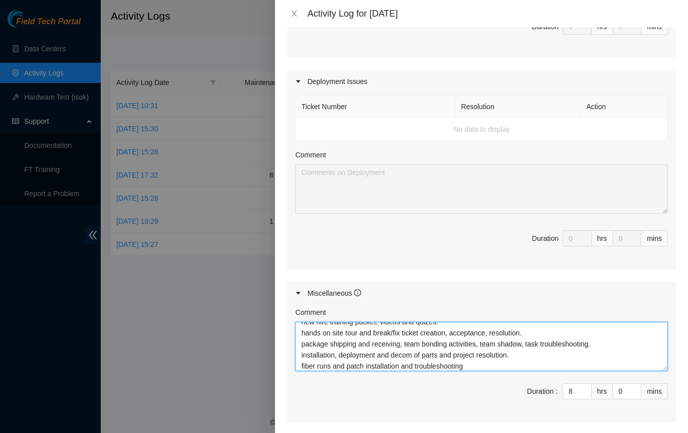
scroll to position [398, 0]
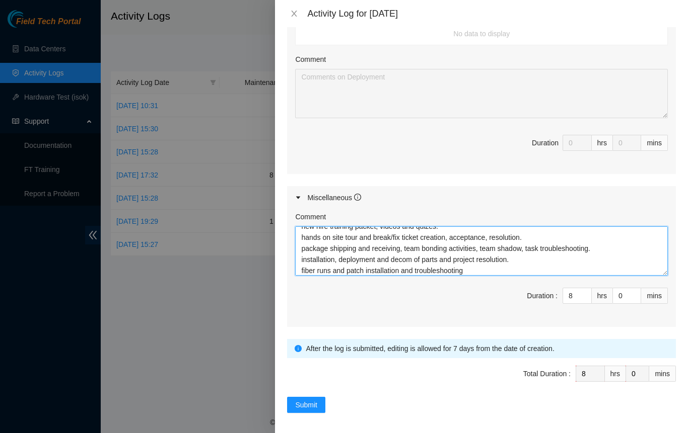
type textarea "new hire training packet, videos and quizes. hands on site tour and break/fix t…"
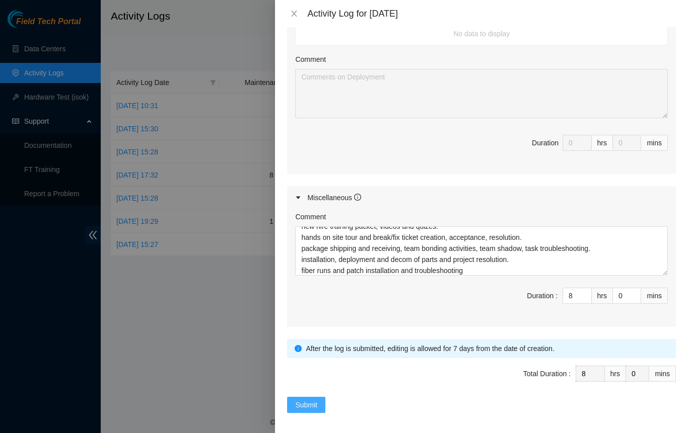
click at [309, 400] on span "Submit" at bounding box center [306, 405] width 22 height 11
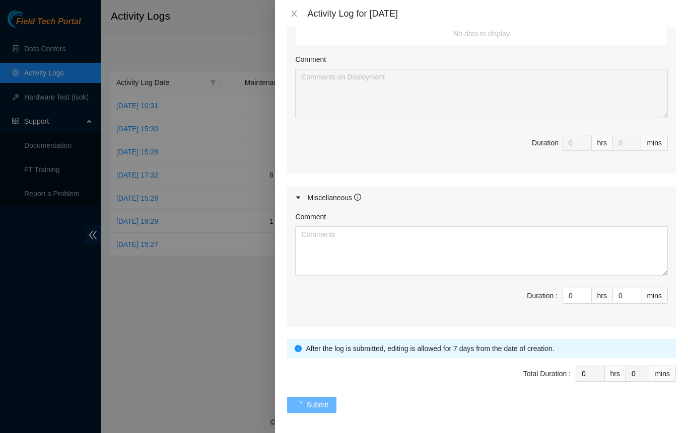
scroll to position [0, 0]
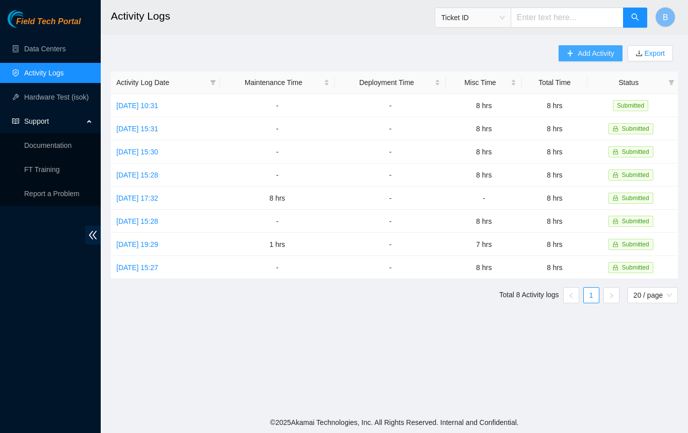
click at [591, 57] on span "Add Activity" at bounding box center [595, 53] width 36 height 11
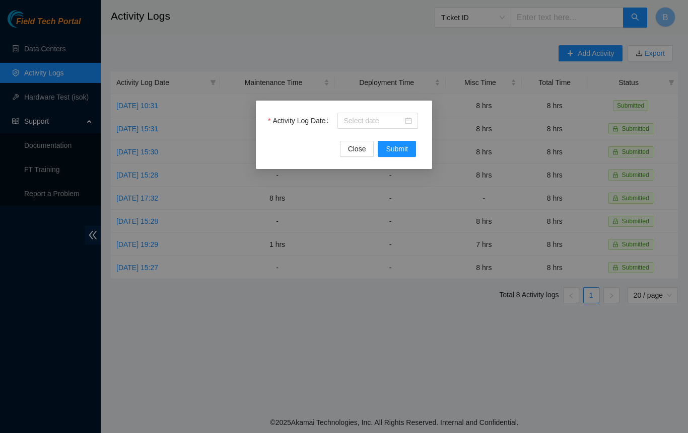
click at [410, 121] on div at bounding box center [377, 120] width 68 height 11
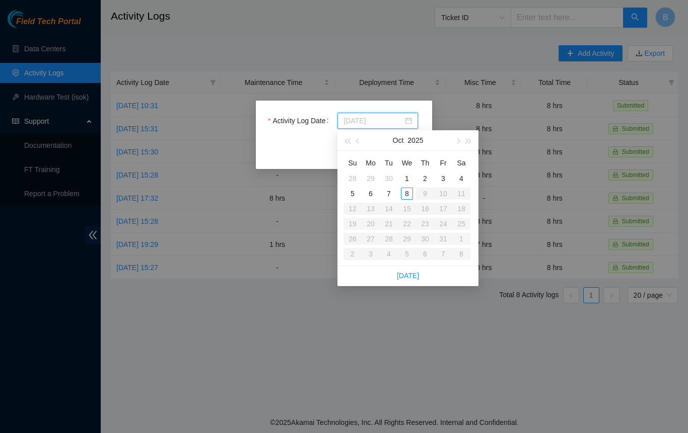
type input "[DATE]"
click at [410, 182] on div "1" at bounding box center [407, 179] width 12 height 12
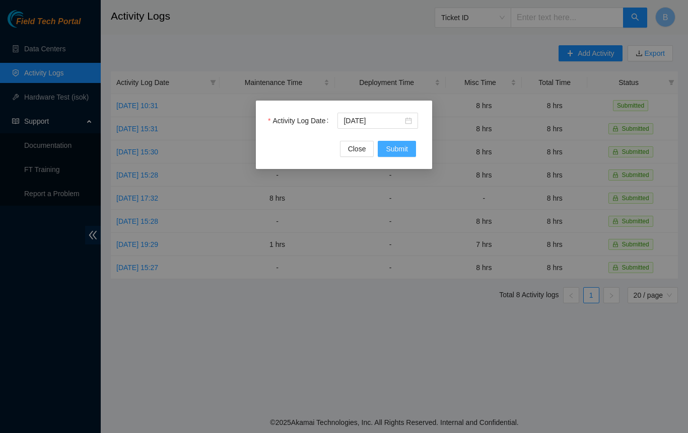
click at [396, 156] on button "Submit" at bounding box center [397, 149] width 38 height 16
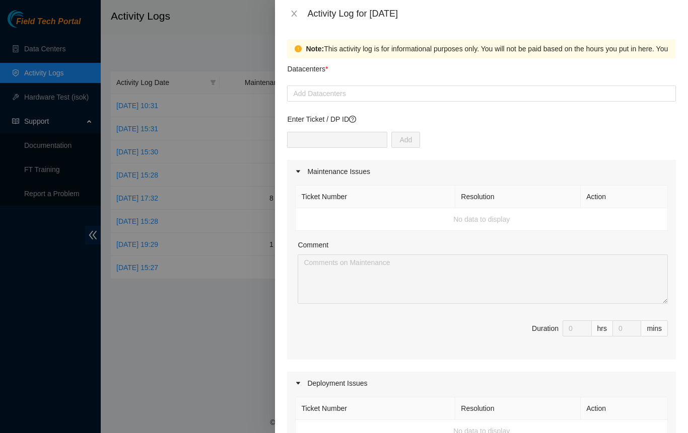
click at [429, 92] on div at bounding box center [481, 94] width 384 height 12
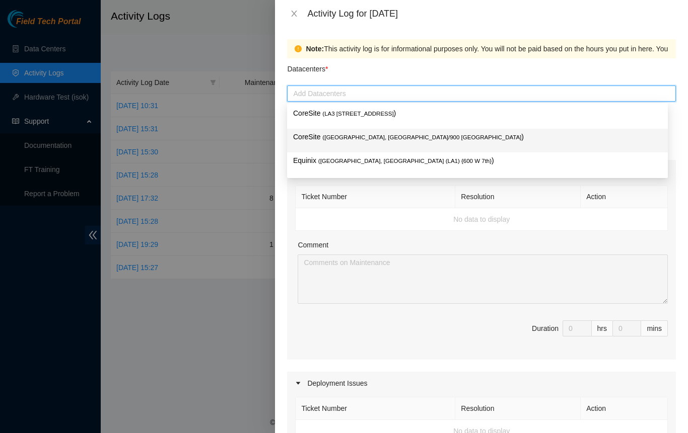
click at [383, 137] on span "( [GEOGRAPHIC_DATA], [GEOGRAPHIC_DATA]/900 [GEOGRAPHIC_DATA]" at bounding box center [421, 137] width 199 height 6
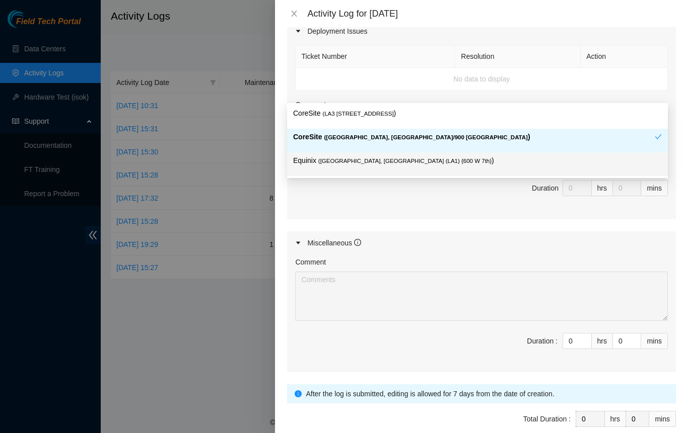
scroll to position [398, 0]
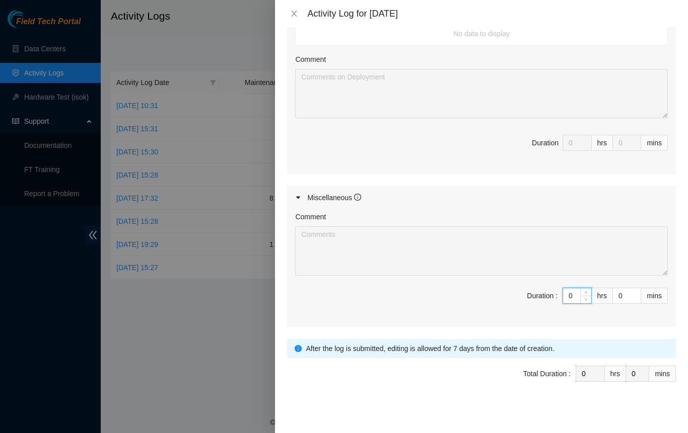
drag, startPoint x: 568, startPoint y: 293, endPoint x: 508, endPoint y: 294, distance: 60.4
click at [508, 294] on span "Duration : 0 hrs 0 mins" at bounding box center [481, 302] width 372 height 28
type input "8"
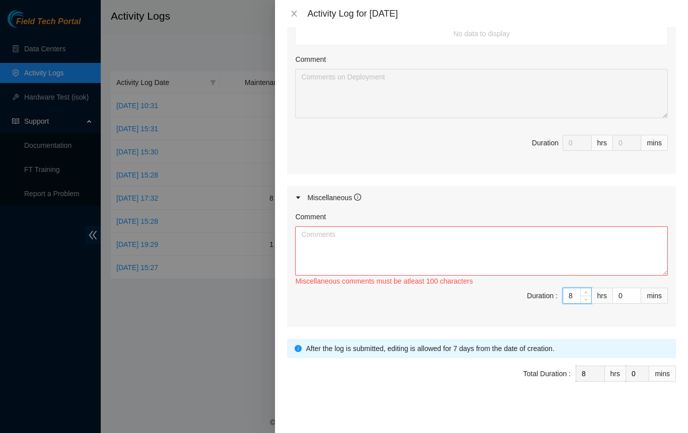
type input "8"
click at [455, 239] on textarea "Comment" at bounding box center [481, 251] width 372 height 49
paste textarea "new hire training packet, videos and quizes. hands on site tour and break/fix t…"
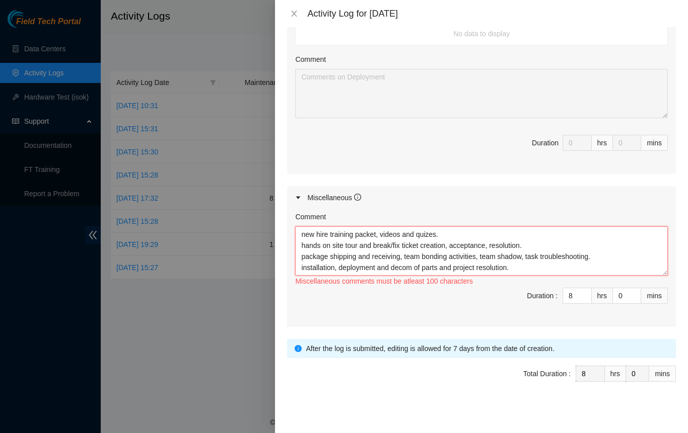
scroll to position [8, 0]
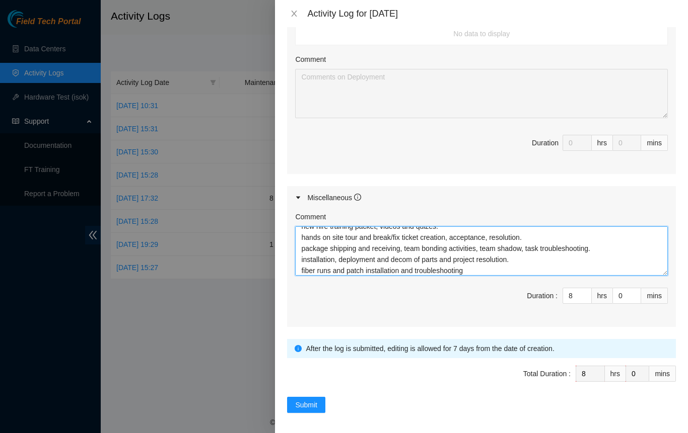
type textarea "new hire training packet, videos and quizes. hands on site tour and break/fix t…"
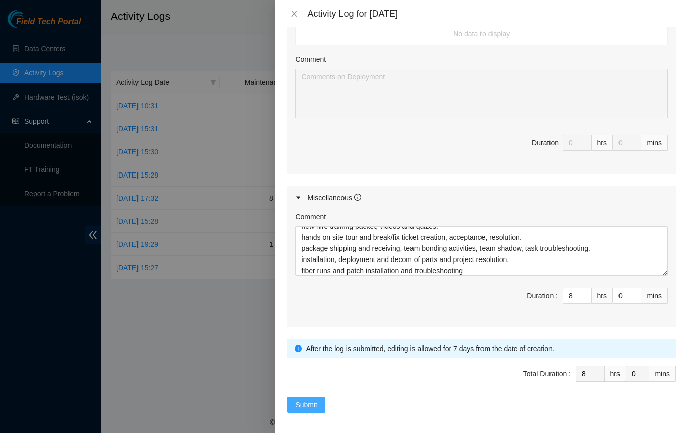
click at [319, 397] on button "Submit" at bounding box center [306, 405] width 38 height 16
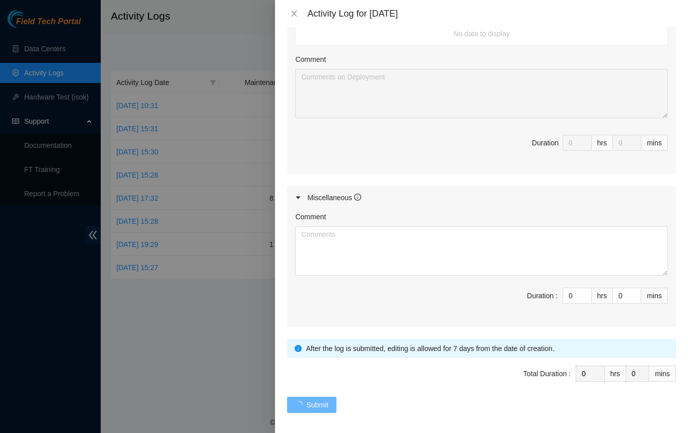
scroll to position [0, 0]
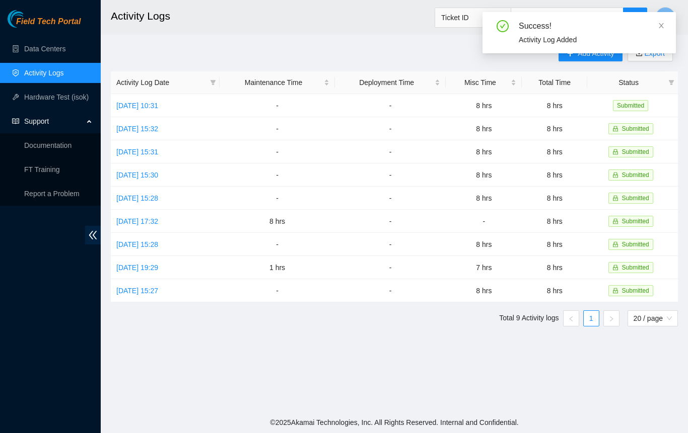
click at [453, 51] on div "Add Activity Export Activity Log Date Maintenance Time Deployment Time Misc Tim…" at bounding box center [394, 189] width 567 height 289
click at [659, 25] on icon "close" at bounding box center [660, 25] width 7 height 7
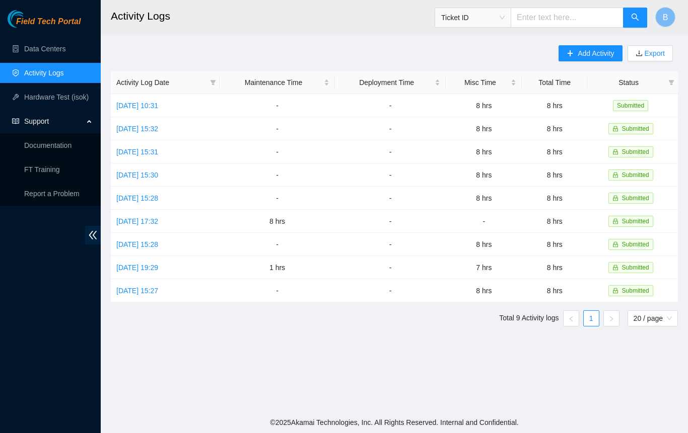
click at [452, 51] on div "Add Activity Export Activity Log Date Maintenance Time Deployment Time Misc Tim…" at bounding box center [394, 189] width 567 height 289
